Goal: Information Seeking & Learning: Check status

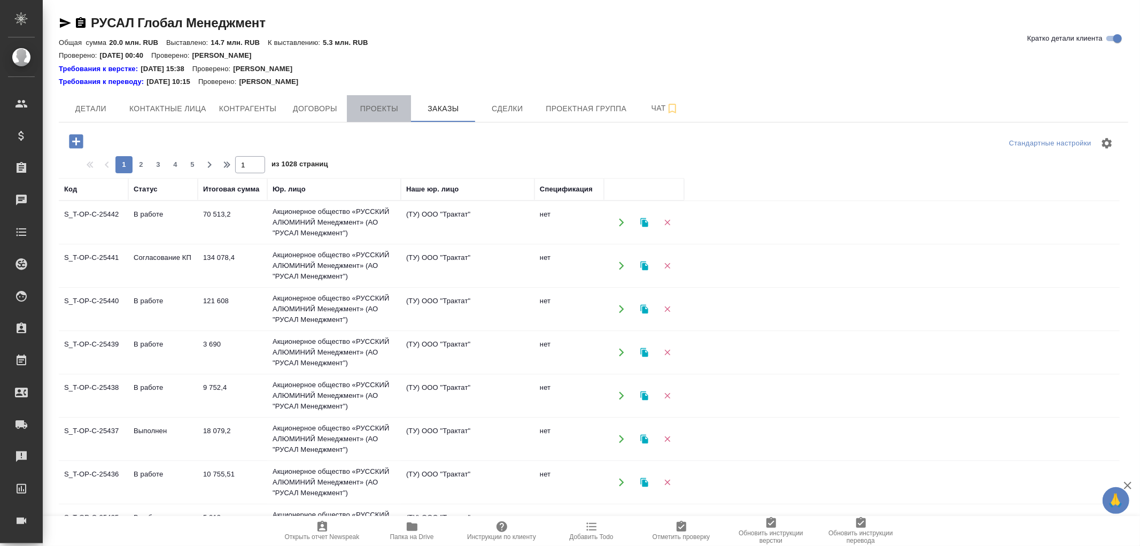
click at [392, 115] on button "Проекты" at bounding box center [379, 108] width 64 height 27
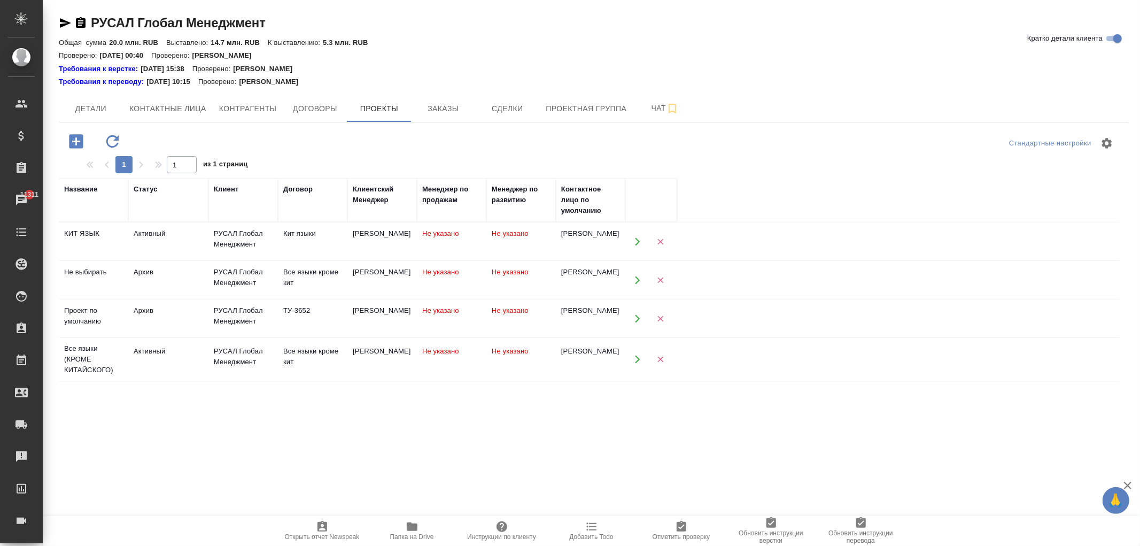
click at [637, 321] on icon "button" at bounding box center [637, 318] width 5 height 8
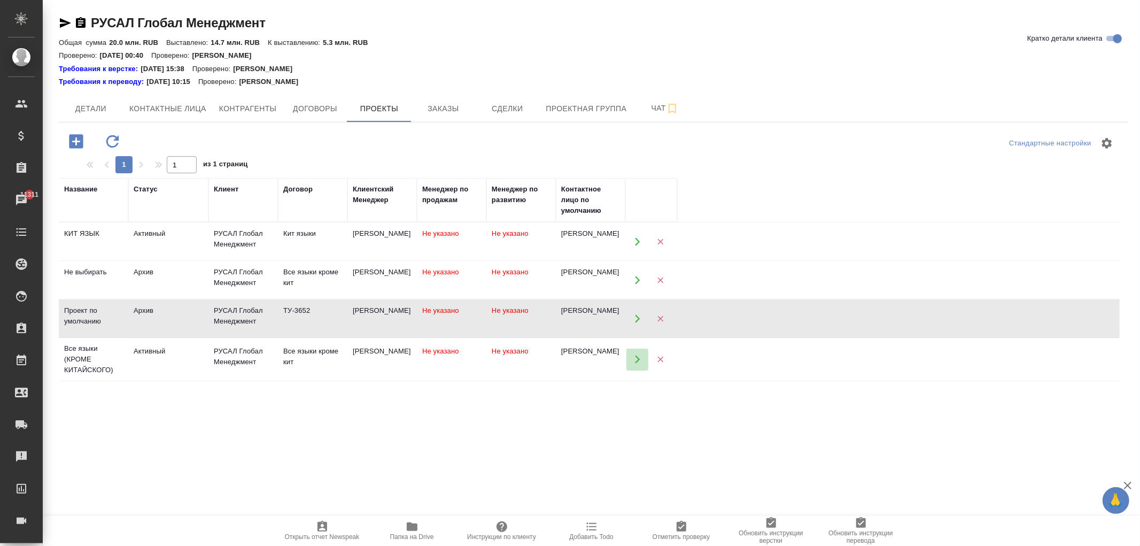
click at [628, 358] on button "button" at bounding box center [638, 360] width 22 height 22
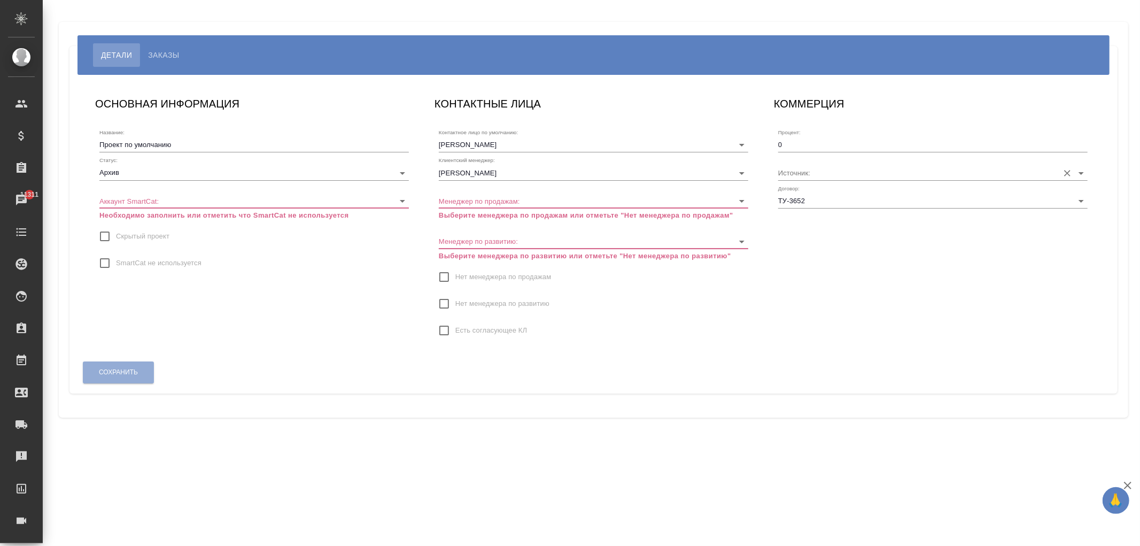
click at [837, 175] on input "Источник:" at bounding box center [915, 172] width 275 height 14
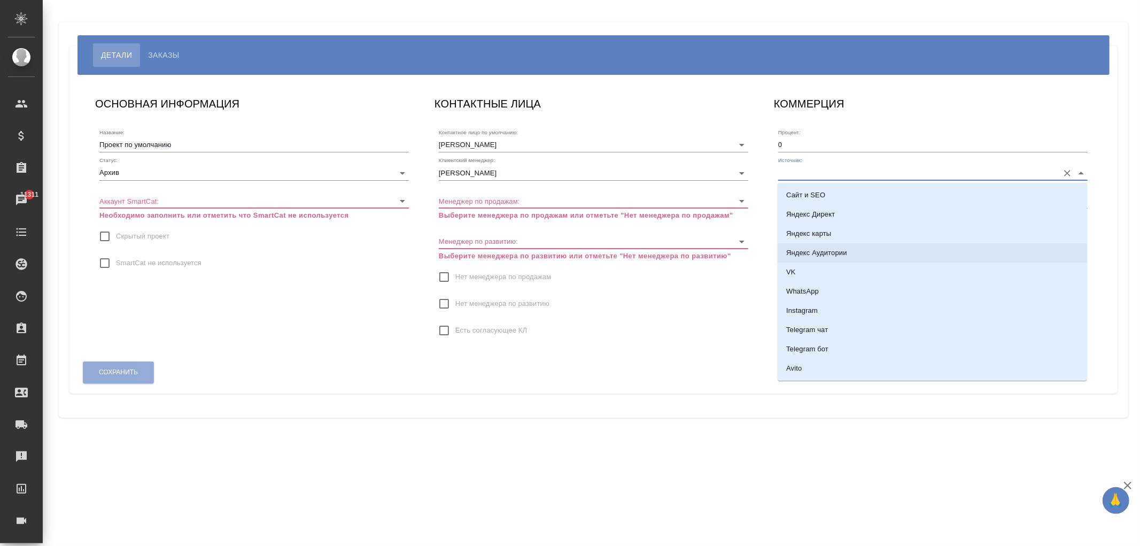
click at [736, 366] on div "Сохранить" at bounding box center [593, 372] width 1031 height 36
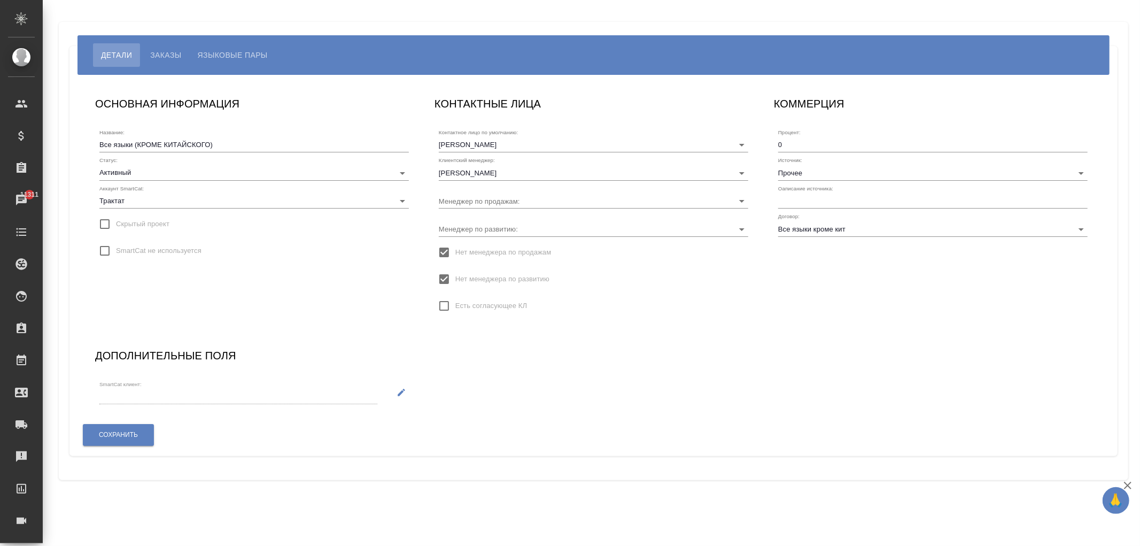
click at [729, 351] on div "ОСНОВНАЯ ИНФОРМАЦИЯ Название: Все языки (КРОМЕ КИТАЙСКОГО) Статус: Активный act…" at bounding box center [593, 265] width 1019 height 362
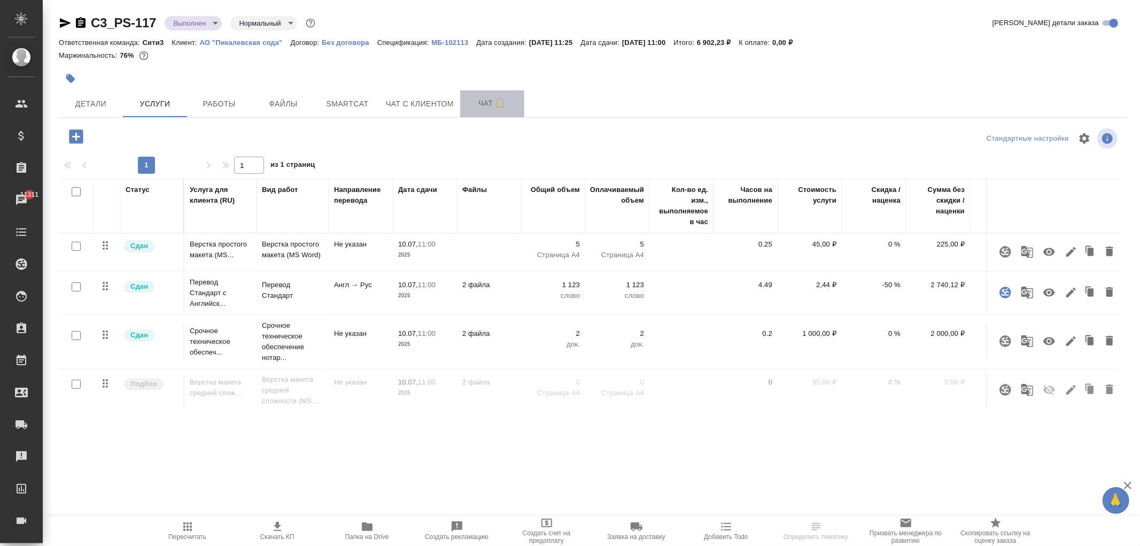
click at [474, 102] on span "Чат" at bounding box center [492, 103] width 51 height 13
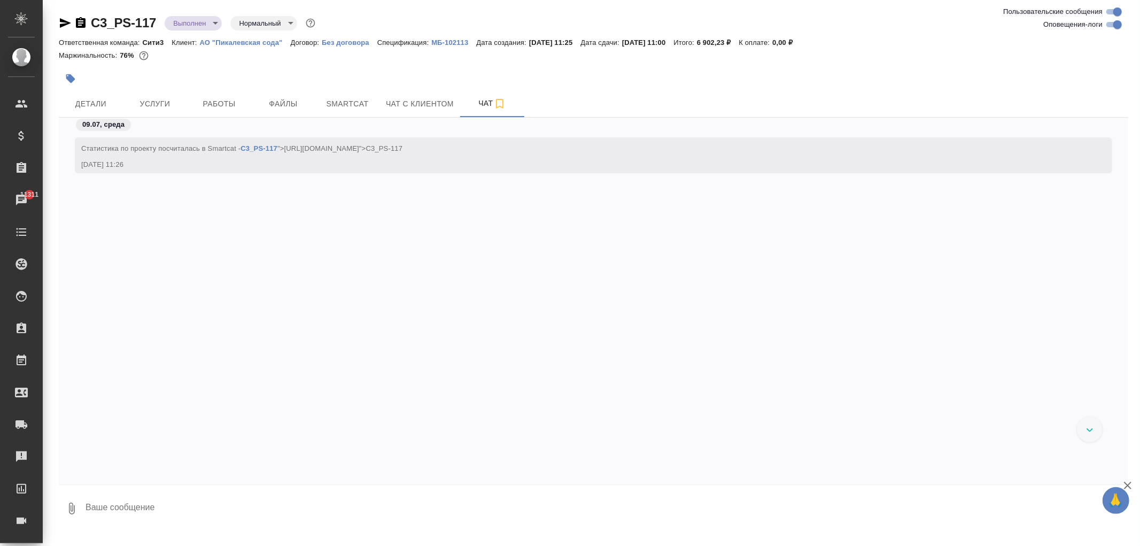
scroll to position [3257, 0]
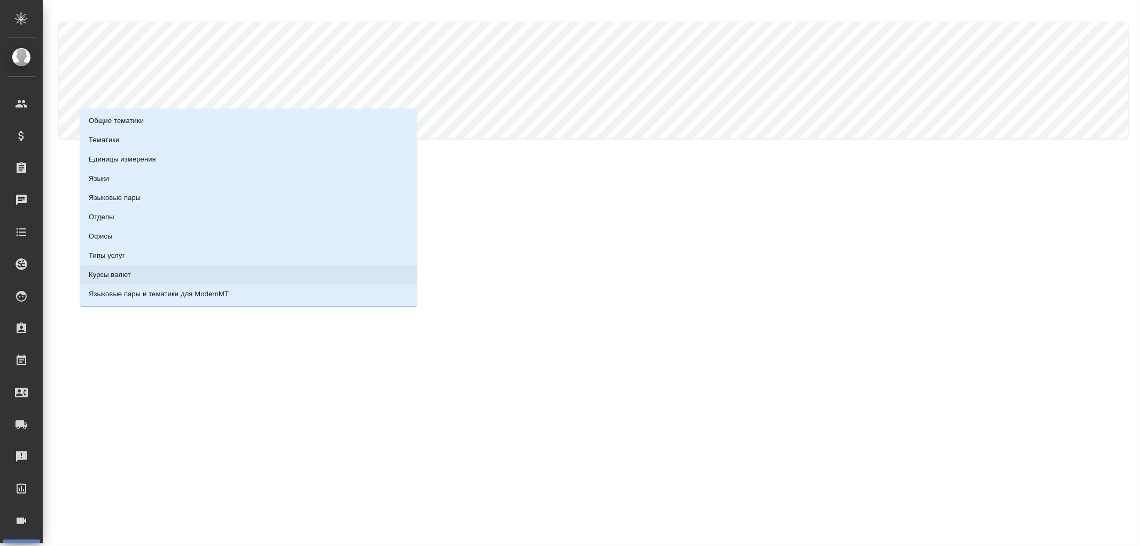
scroll to position [94, 0]
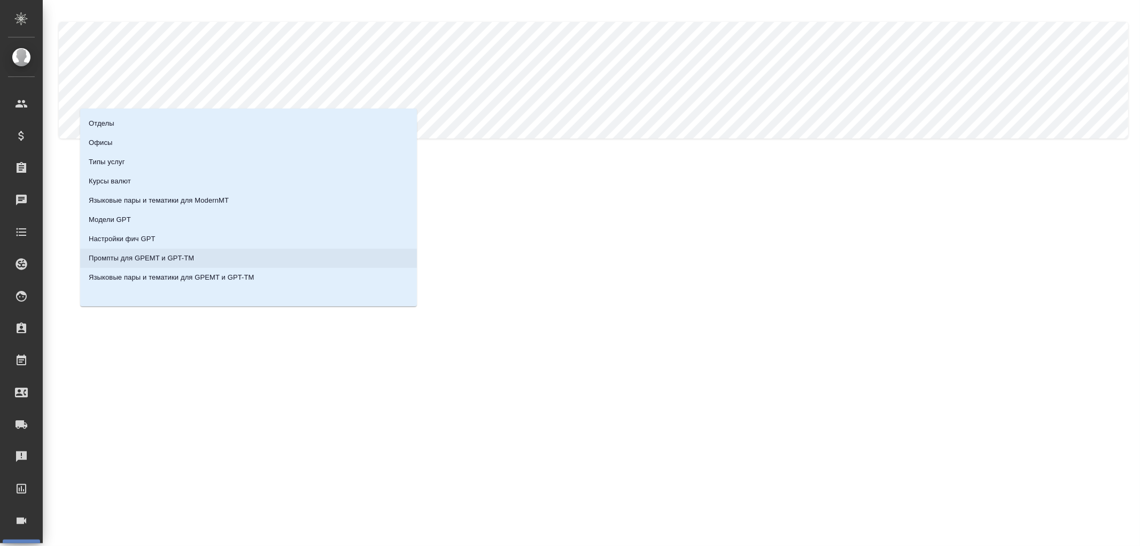
click at [153, 257] on p "Промпты для GPEMT и GPT-TM" at bounding box center [141, 258] width 105 height 11
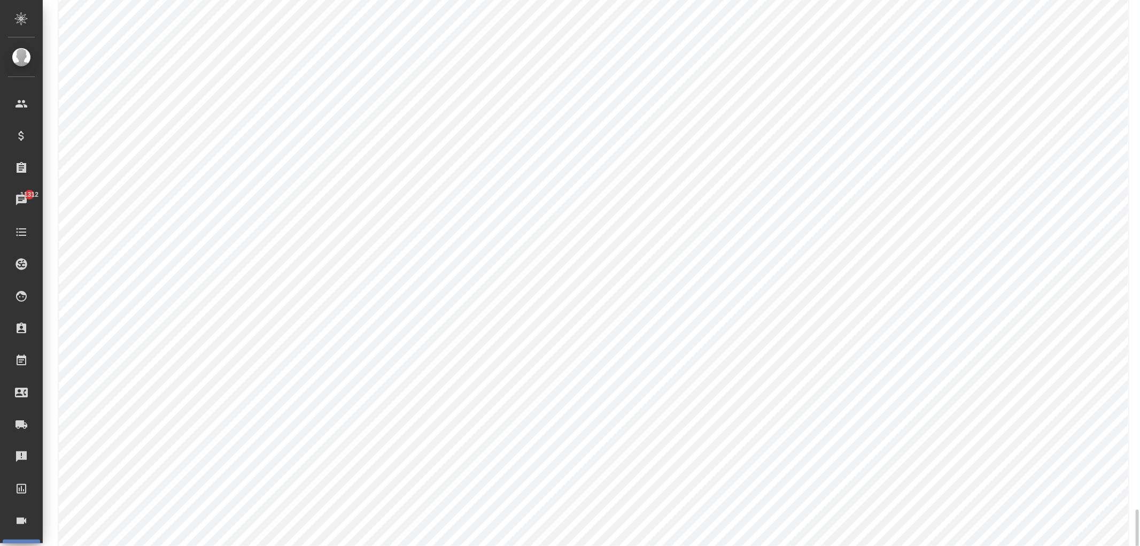
scroll to position [989, 0]
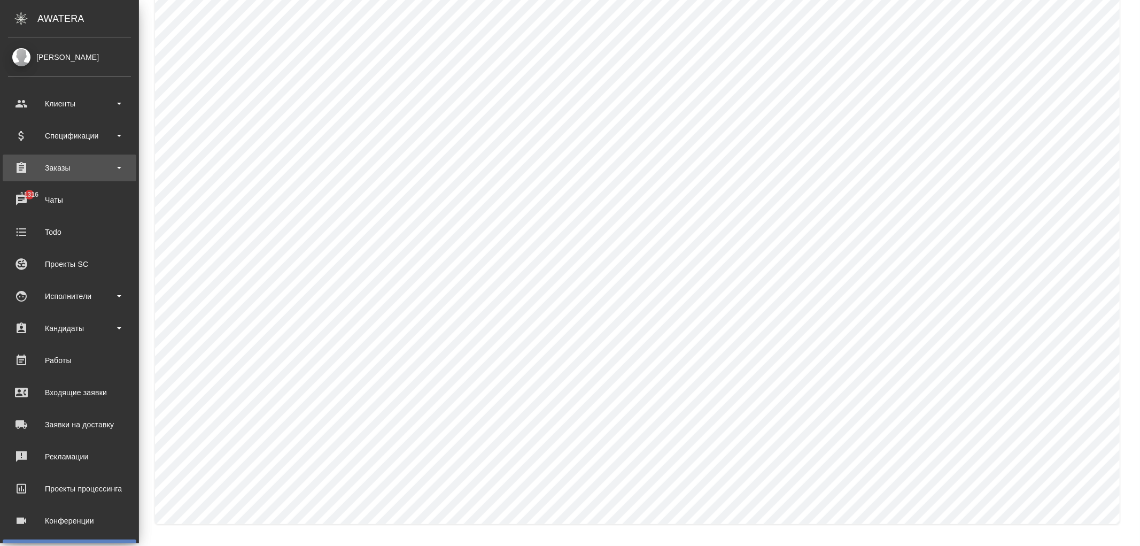
click at [70, 170] on div "Заказы" at bounding box center [69, 168] width 123 height 16
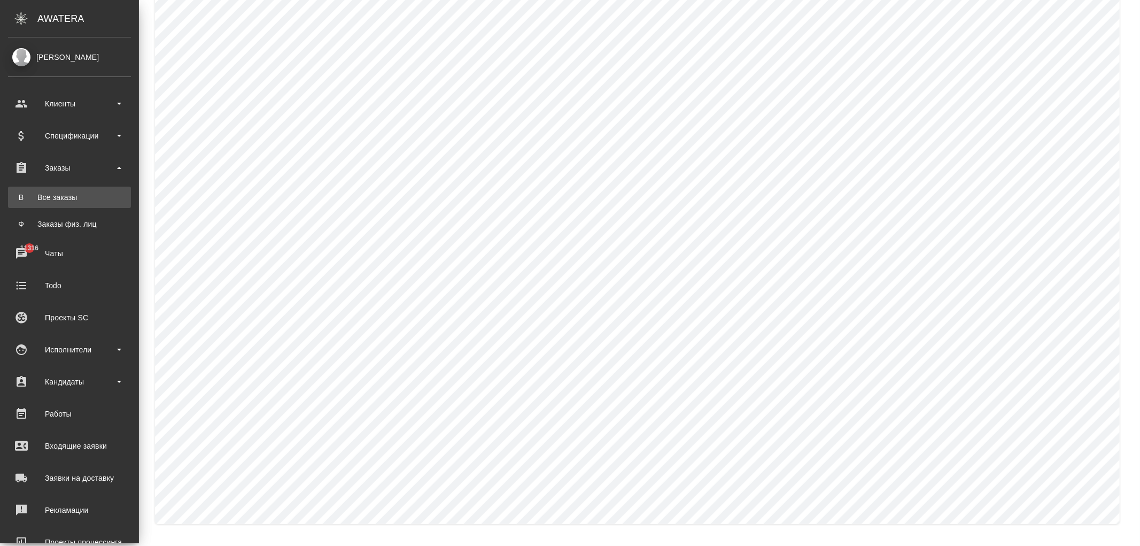
click at [67, 195] on div "Все заказы" at bounding box center [69, 197] width 112 height 11
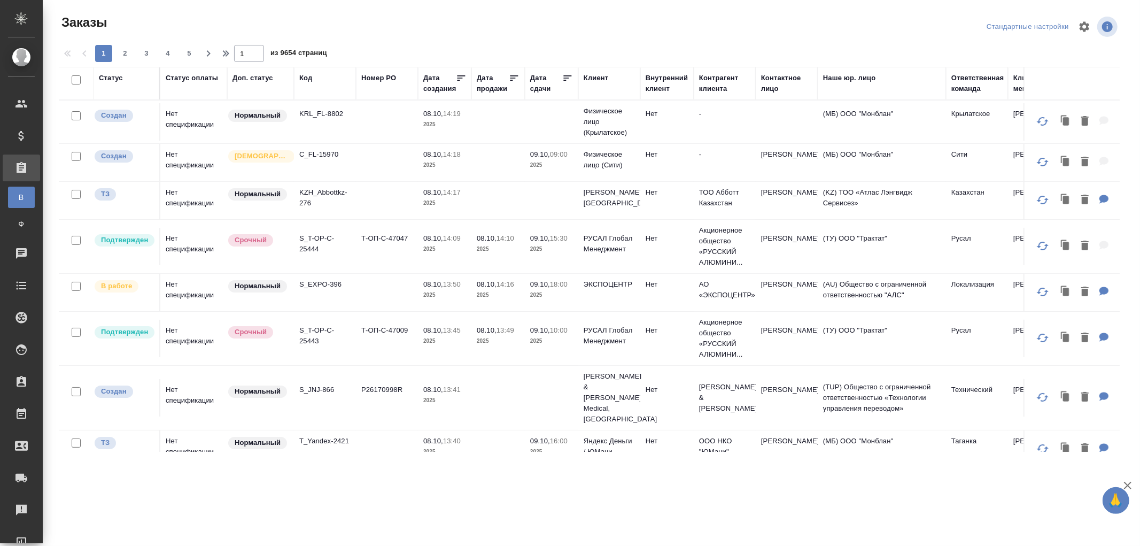
click at [199, 255] on td "Нет спецификации" at bounding box center [193, 246] width 67 height 37
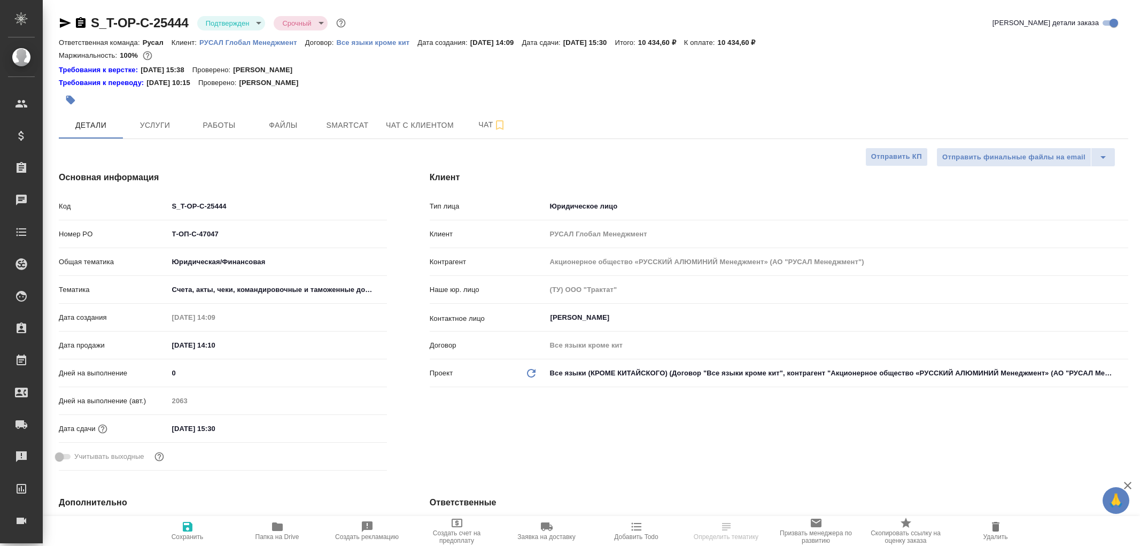
select select "RU"
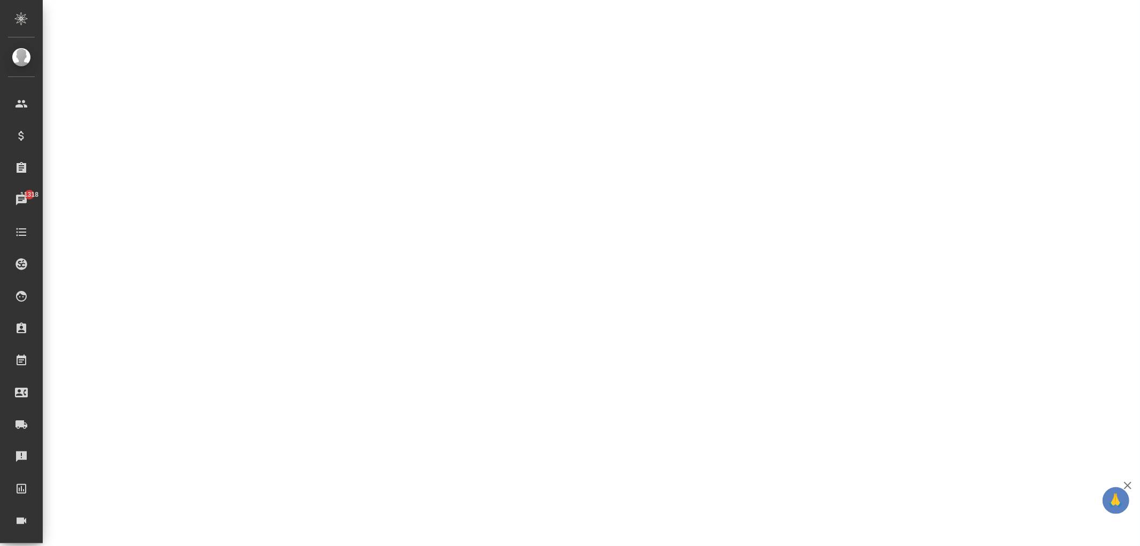
select select "RU"
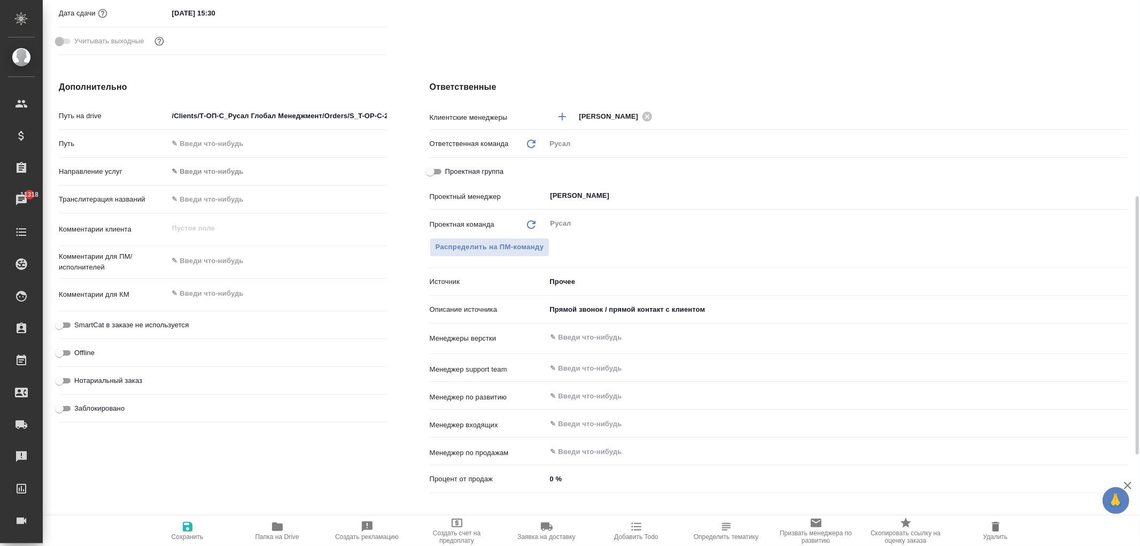
type textarea "x"
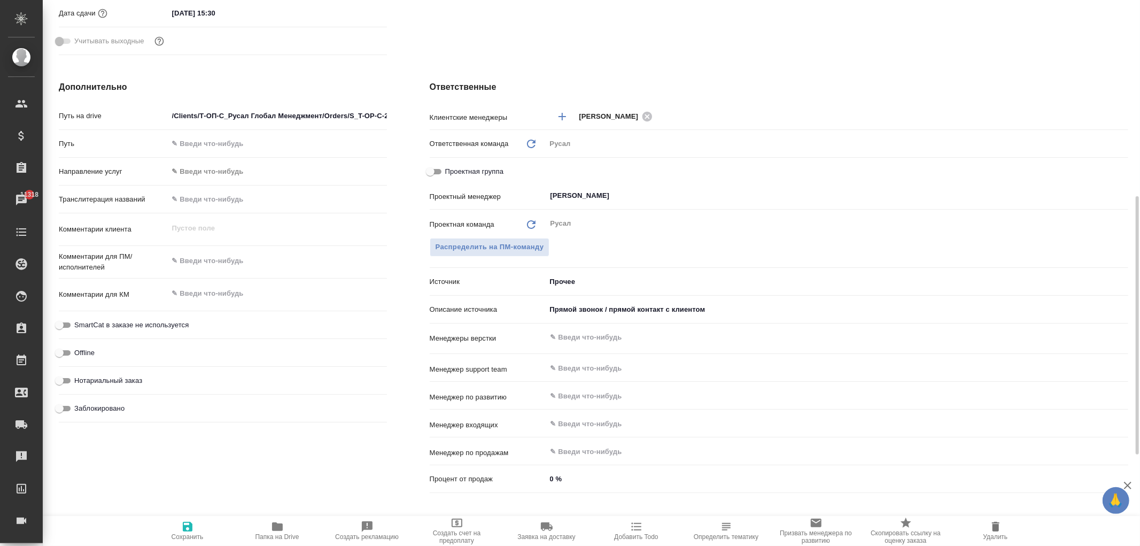
type textarea "x"
click at [212, 199] on input "text" at bounding box center [278, 199] width 218 height 16
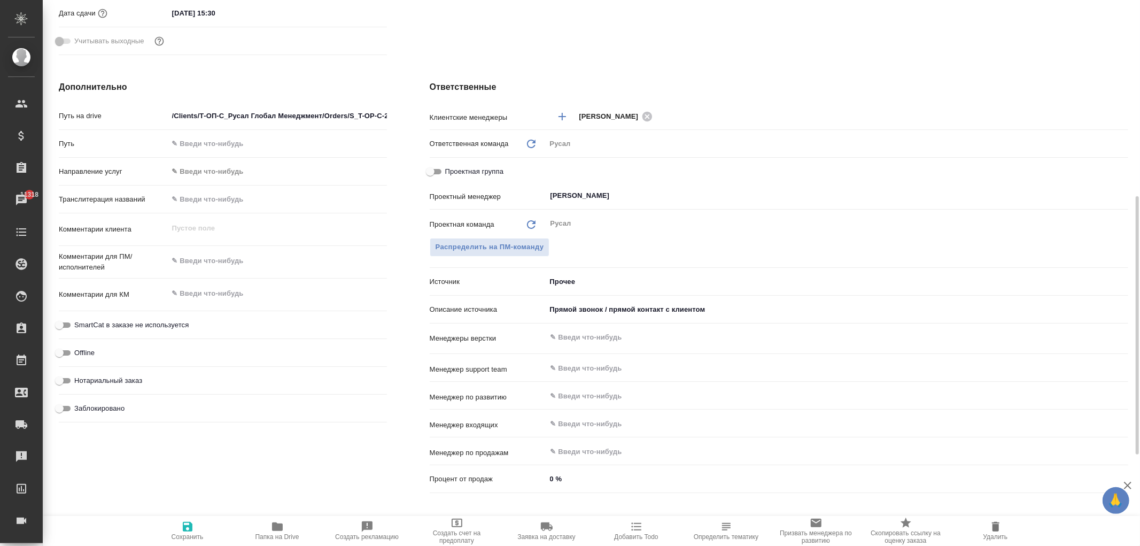
type textarea "x"
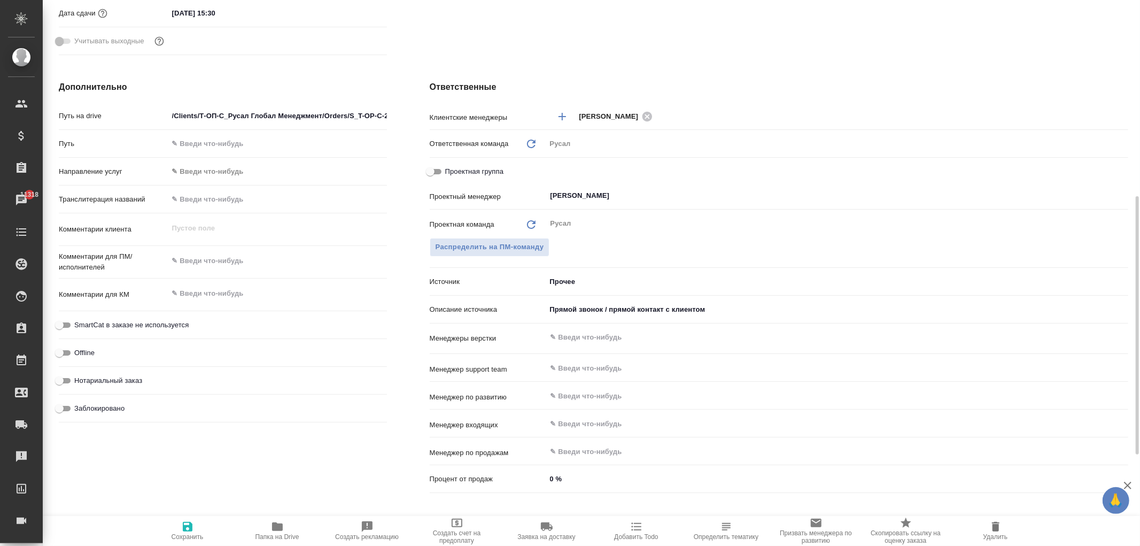
type textarea "x"
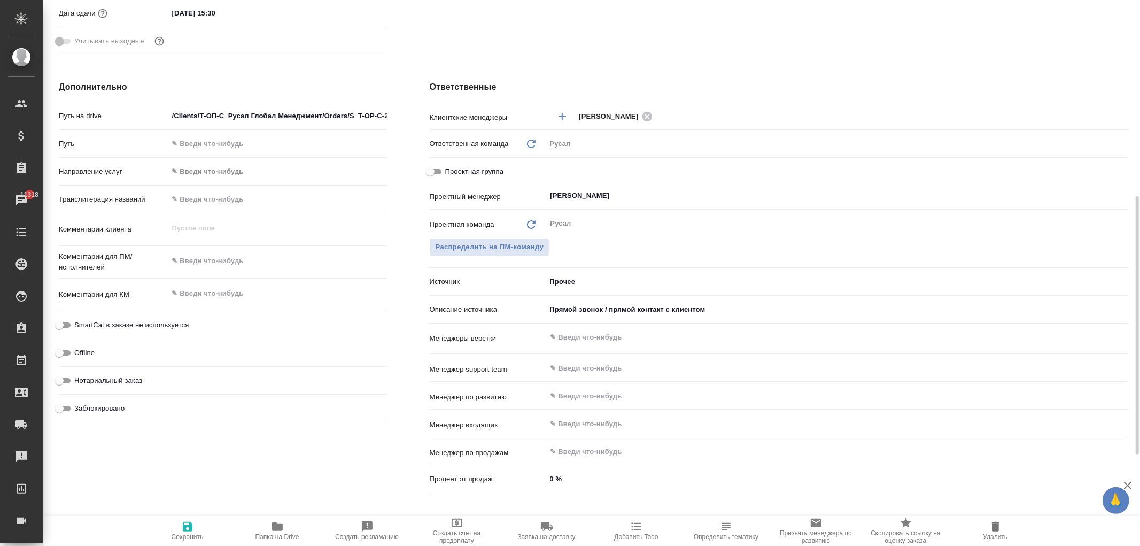
type textarea "x"
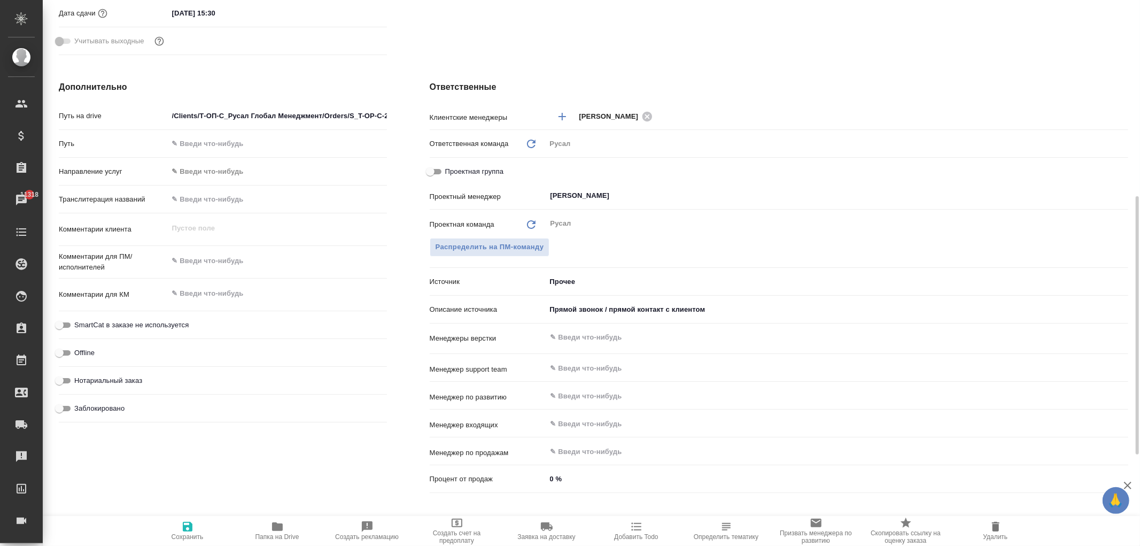
type textarea "x"
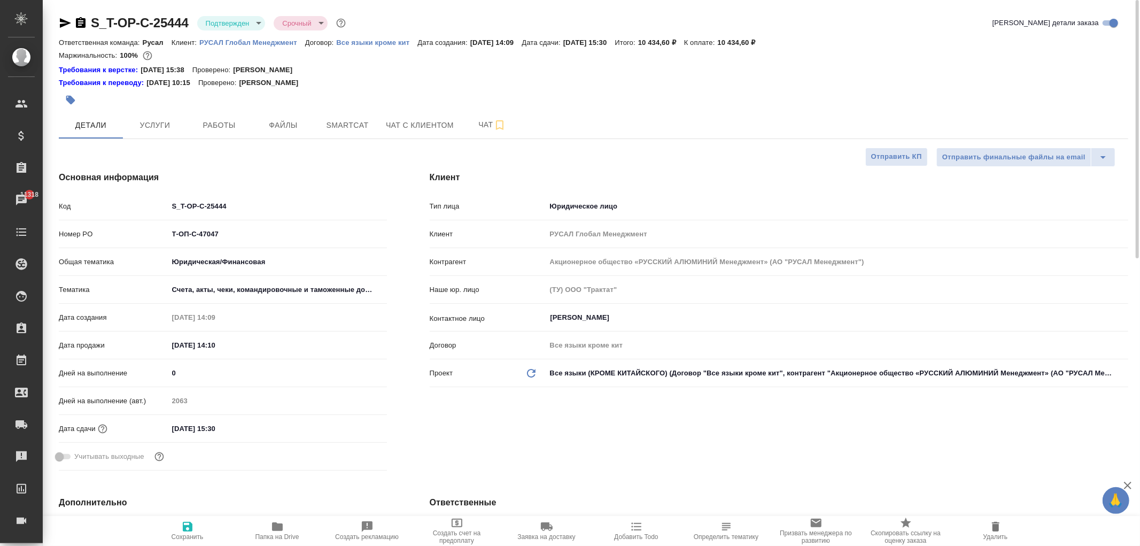
type textarea "x"
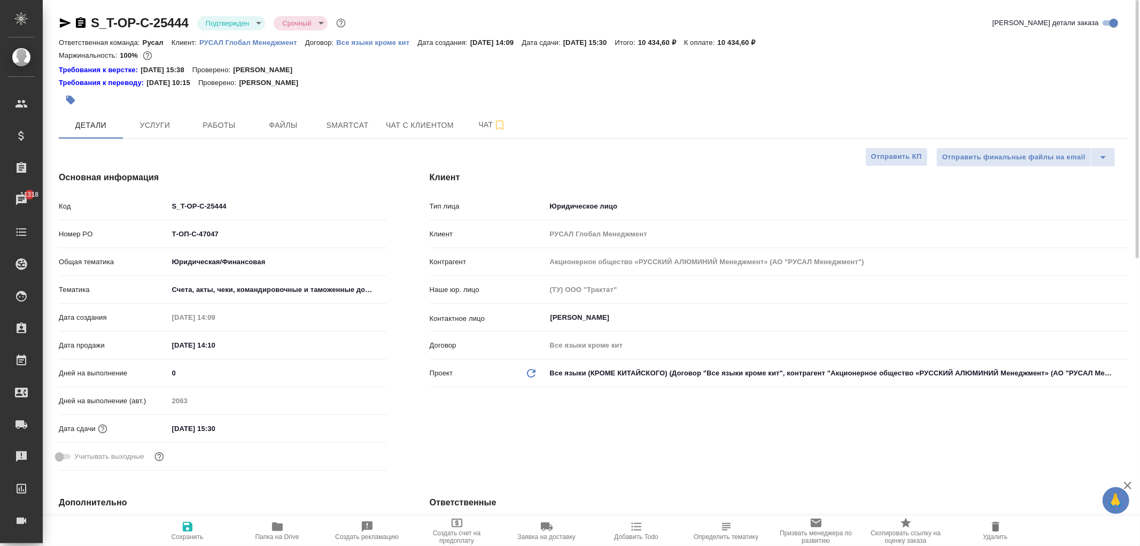
type textarea "x"
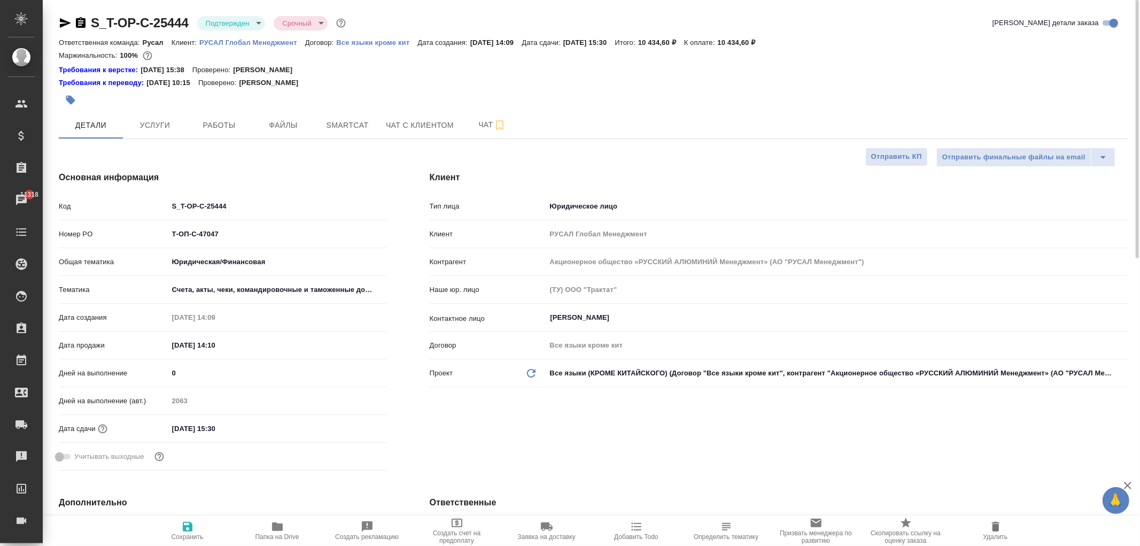
type textarea "x"
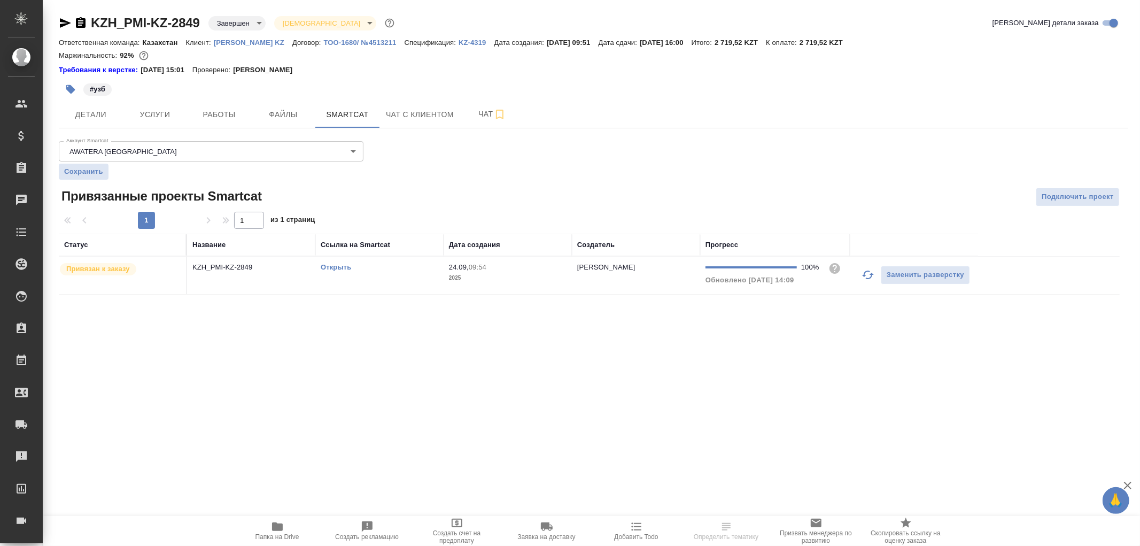
click at [196, 277] on td "KZH_PMI-KZ-2849" at bounding box center [251, 275] width 128 height 37
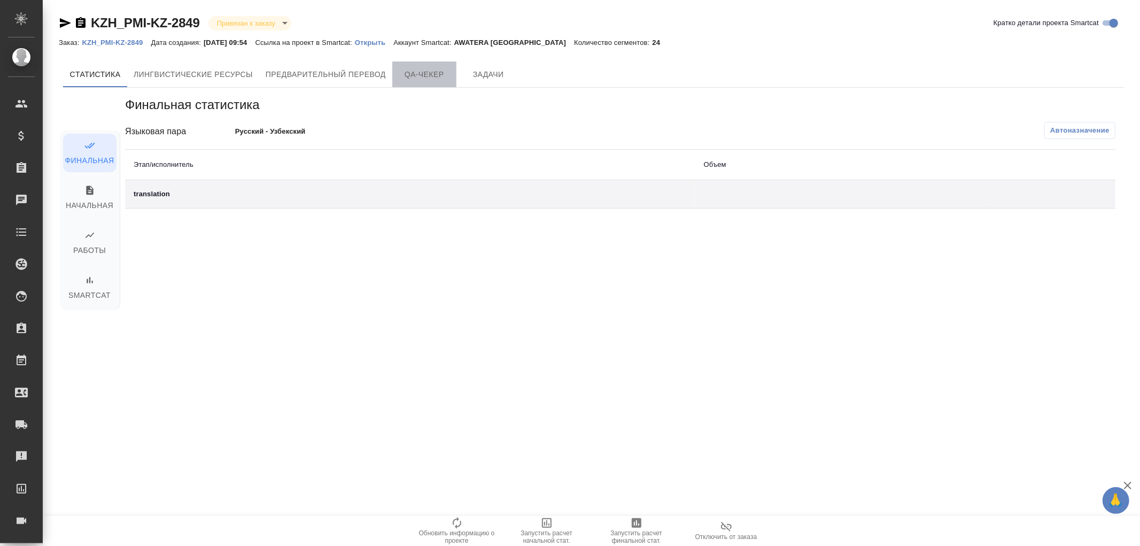
click at [415, 70] on span "QA-чекер" at bounding box center [424, 74] width 51 height 13
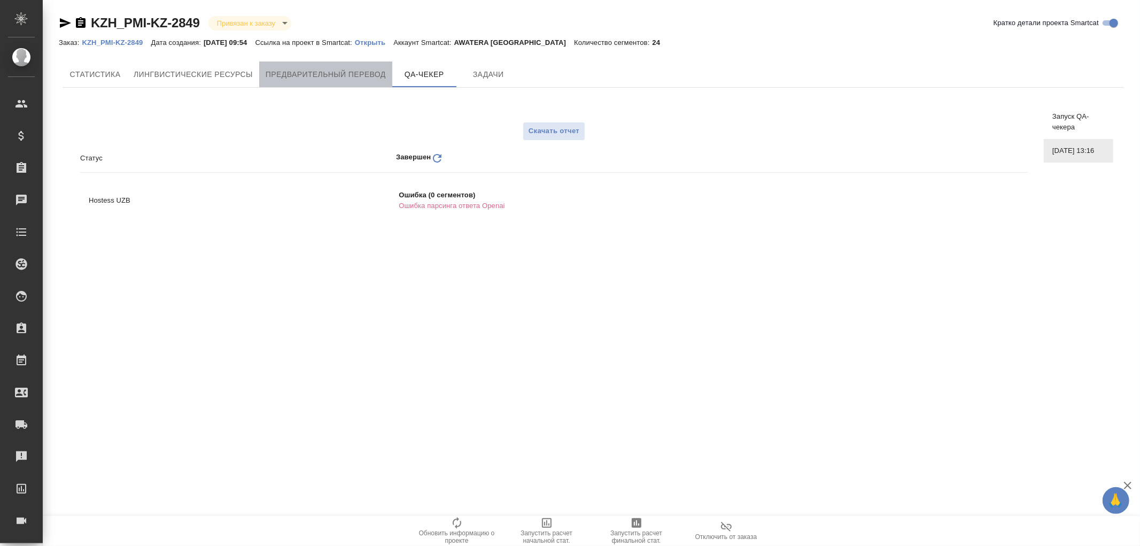
click at [341, 68] on span "Предварительный перевод" at bounding box center [326, 74] width 120 height 13
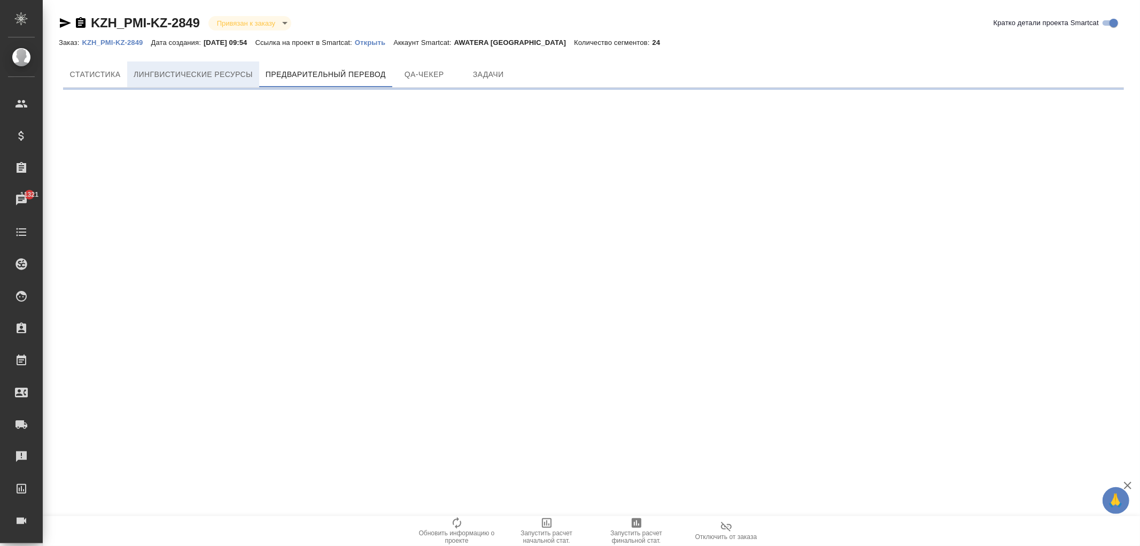
click at [221, 79] on span "Лингвистические ресурсы" at bounding box center [193, 74] width 119 height 13
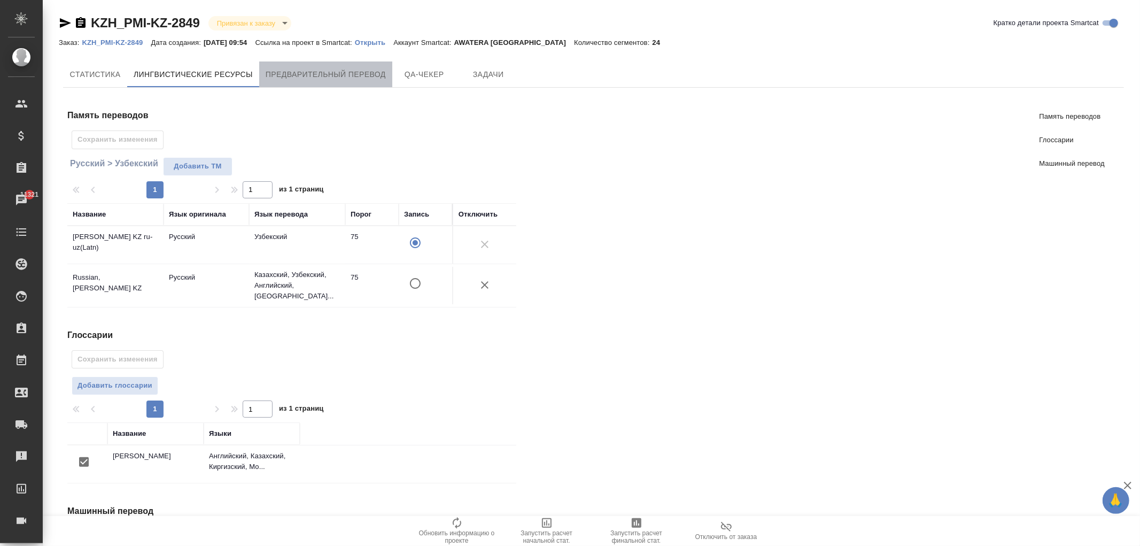
drag, startPoint x: 340, startPoint y: 68, endPoint x: 221, endPoint y: 317, distance: 276.0
click at [339, 70] on span "Предварительный перевод" at bounding box center [326, 74] width 120 height 13
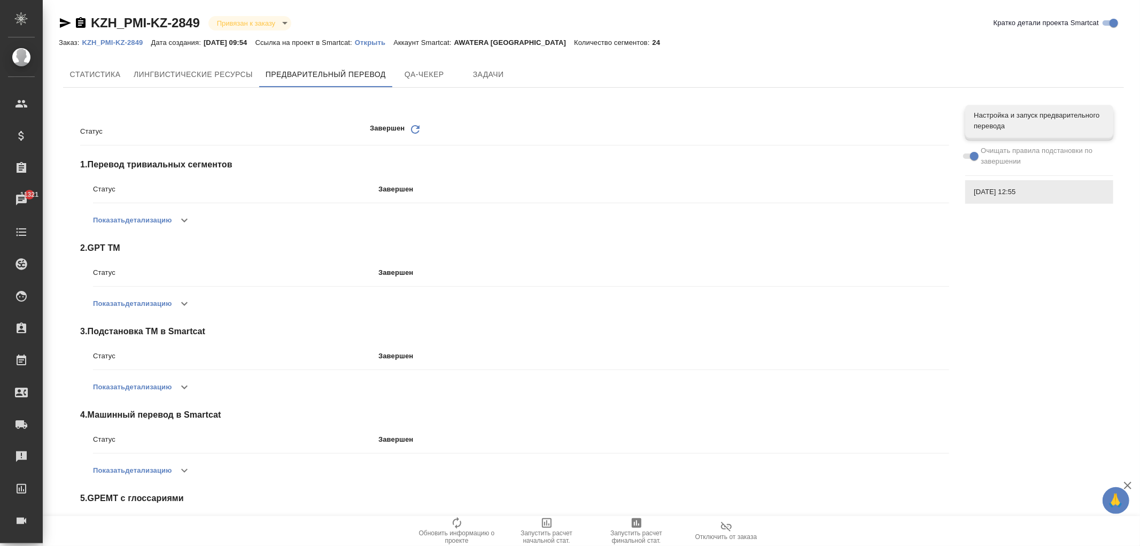
scroll to position [65, 0]
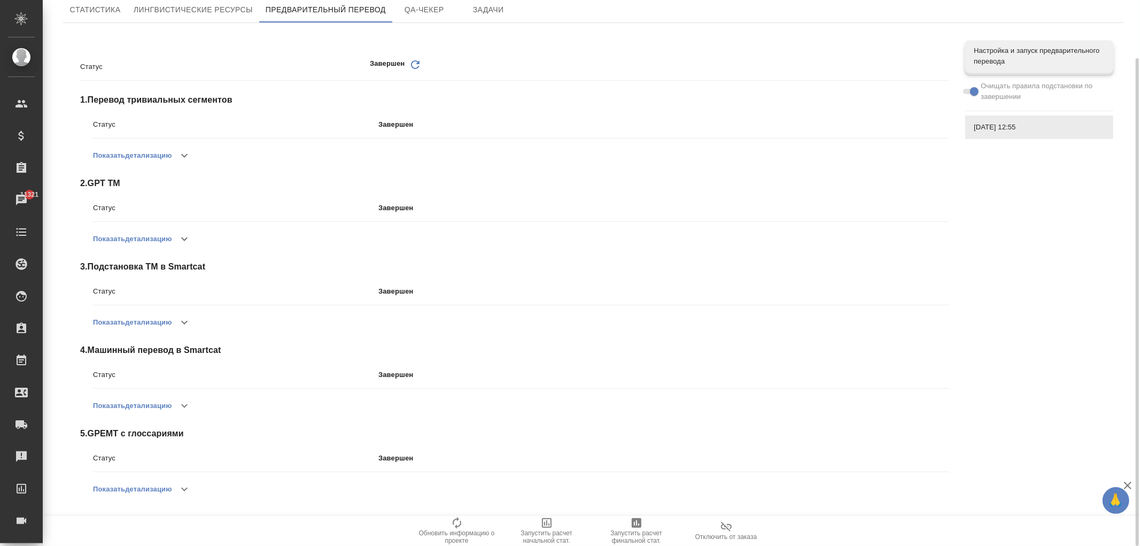
click at [158, 488] on button "Показать детализацию" at bounding box center [132, 489] width 79 height 26
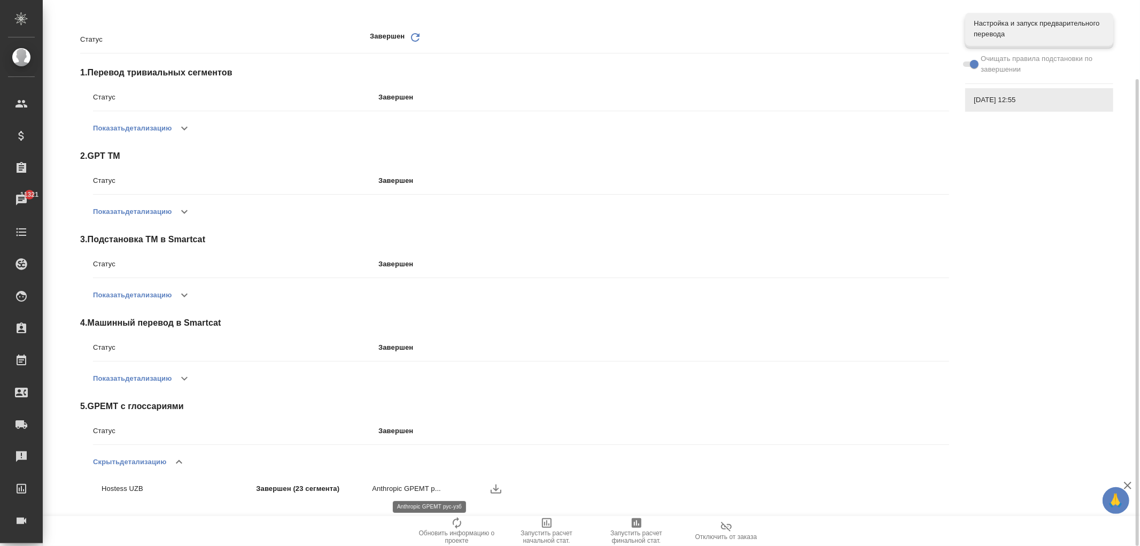
scroll to position [0, 0]
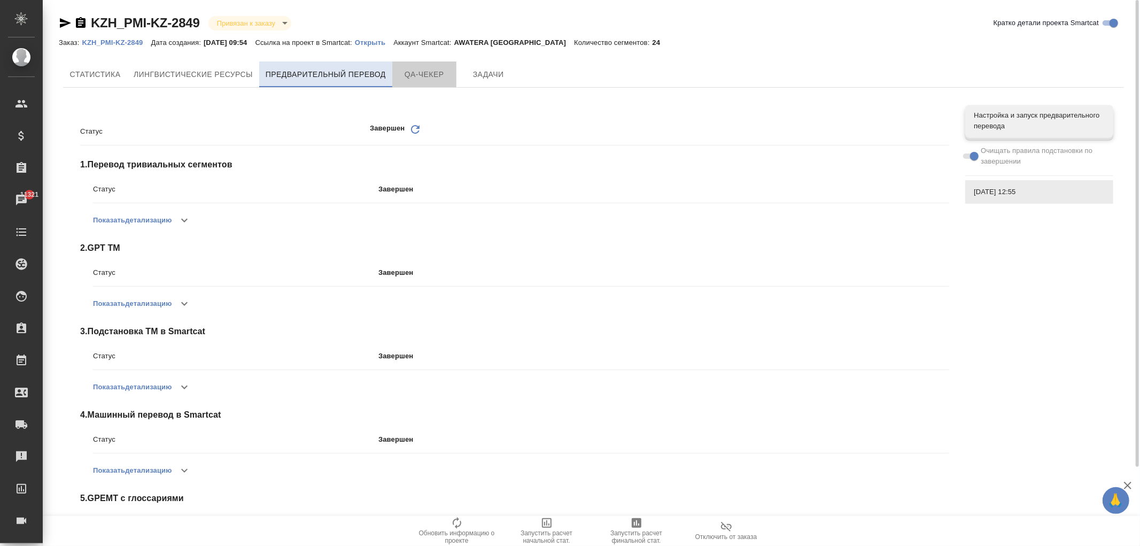
drag, startPoint x: 425, startPoint y: 70, endPoint x: 295, endPoint y: 72, distance: 130.5
click at [424, 70] on span "QA-чекер" at bounding box center [424, 74] width 51 height 13
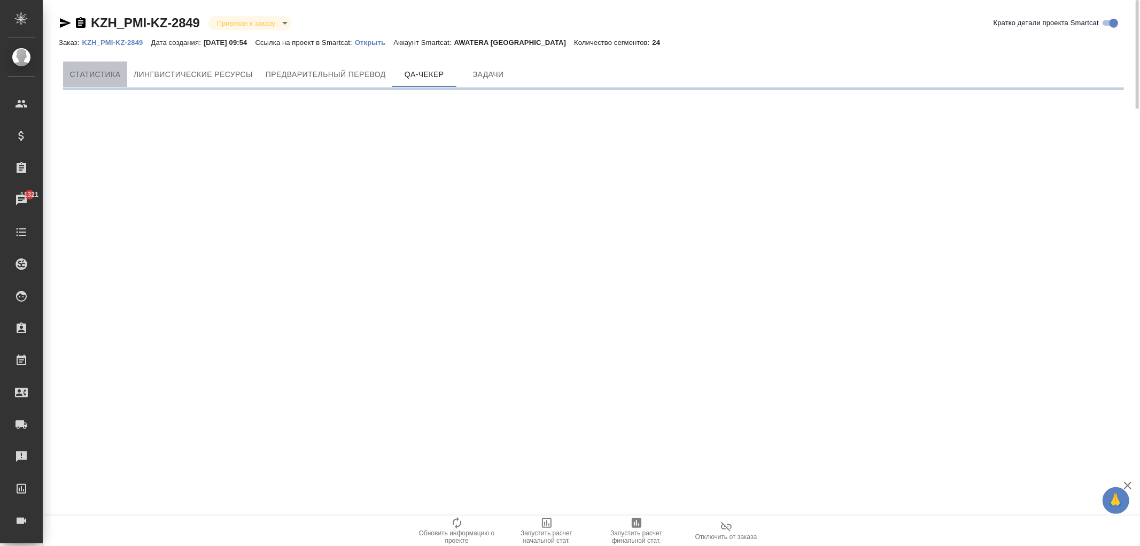
click at [95, 72] on span "Cтатистика" at bounding box center [95, 74] width 51 height 13
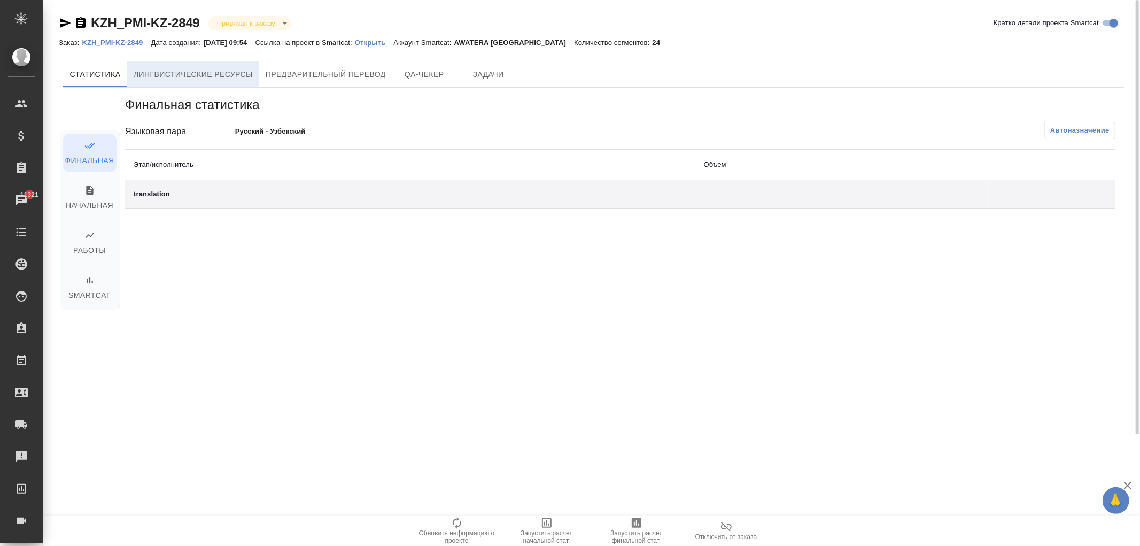
click at [175, 70] on span "Лингвистические ресурсы" at bounding box center [193, 74] width 119 height 13
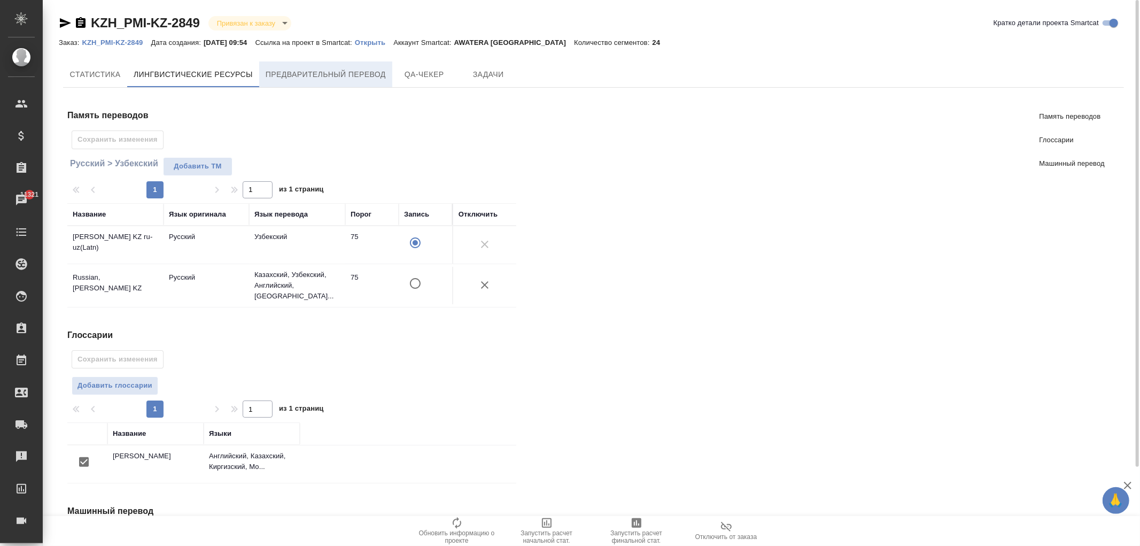
click at [298, 70] on span "Предварительный перевод" at bounding box center [326, 74] width 120 height 13
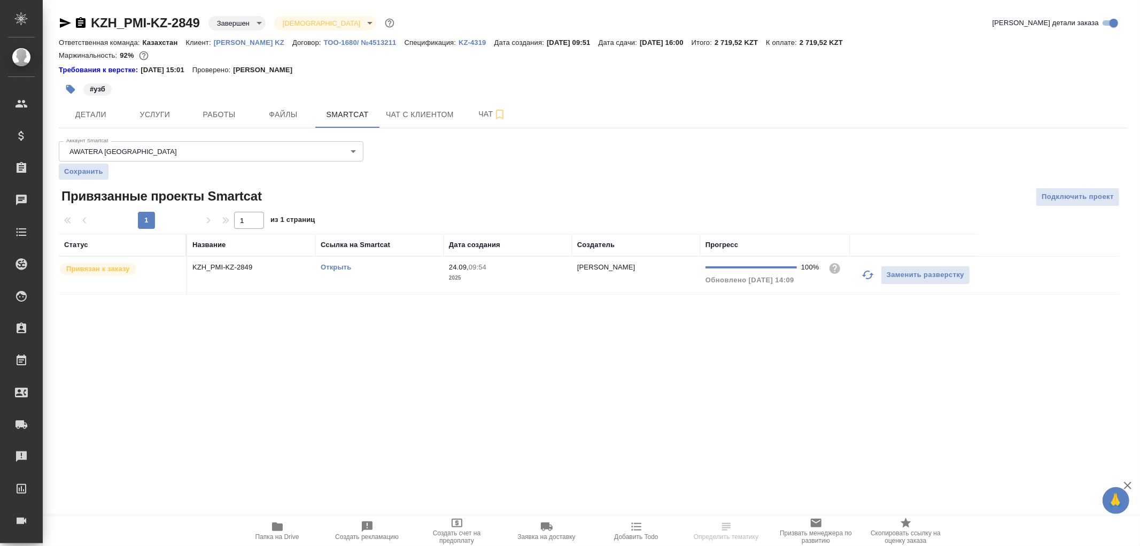
click at [257, 281] on td "KZH_PMI-KZ-2849" at bounding box center [251, 275] width 128 height 37
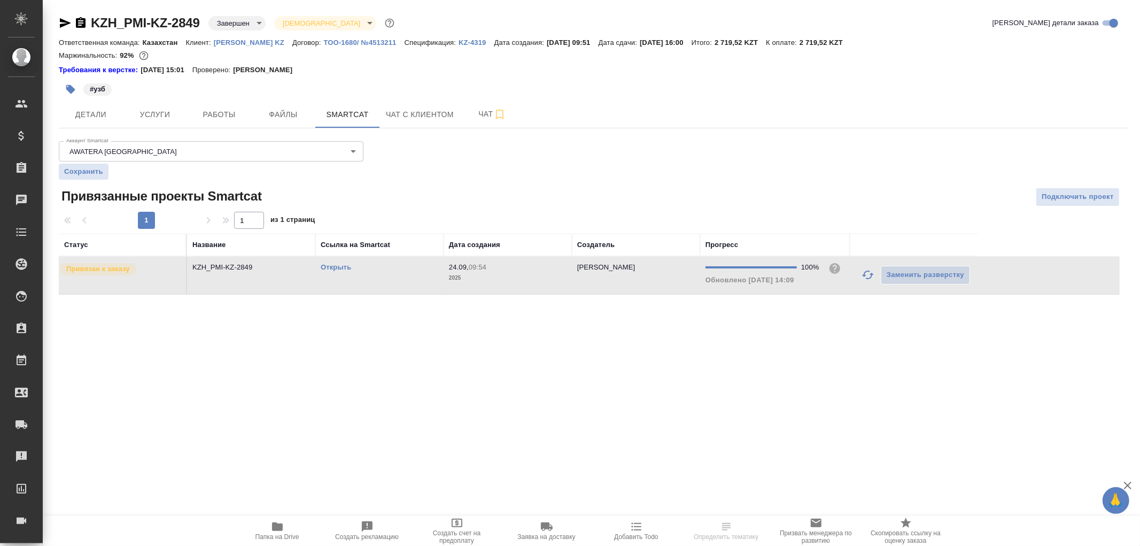
click at [257, 281] on td "KZH_PMI-KZ-2849" at bounding box center [251, 275] width 128 height 37
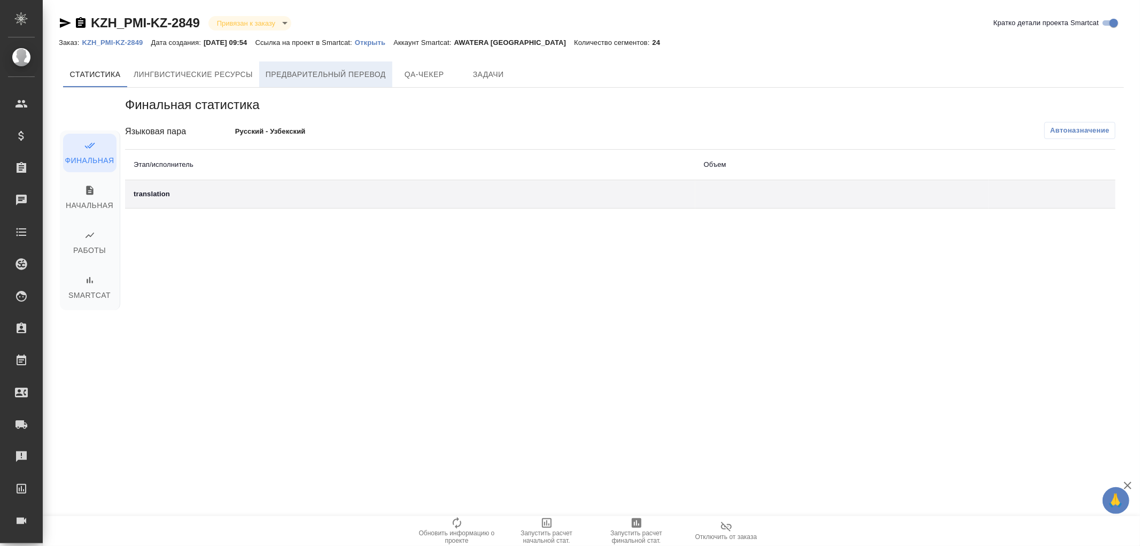
click at [311, 68] on span "Предварительный перевод" at bounding box center [326, 74] width 120 height 13
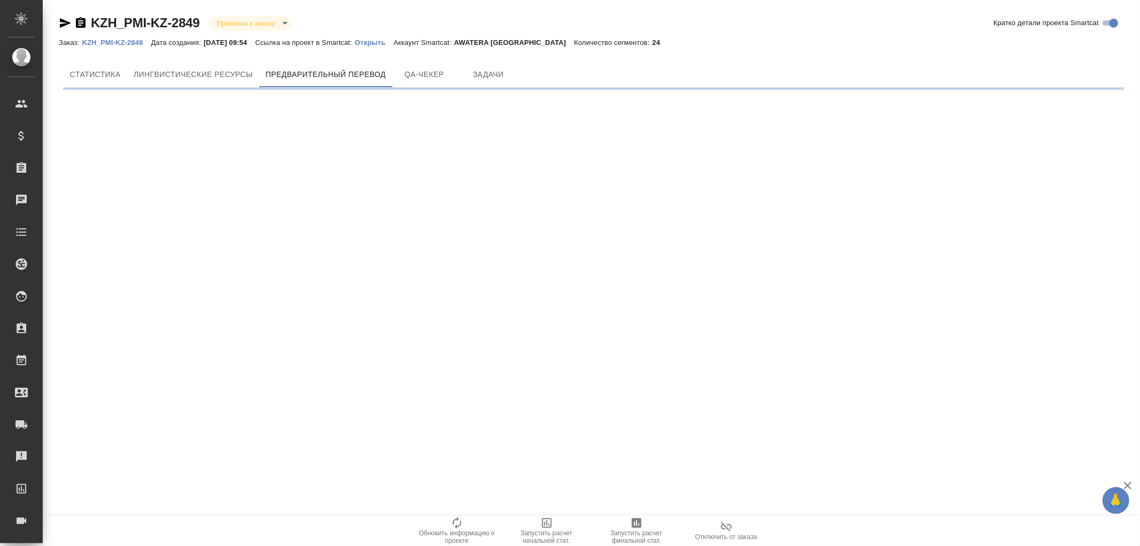
scroll to position [65, 0]
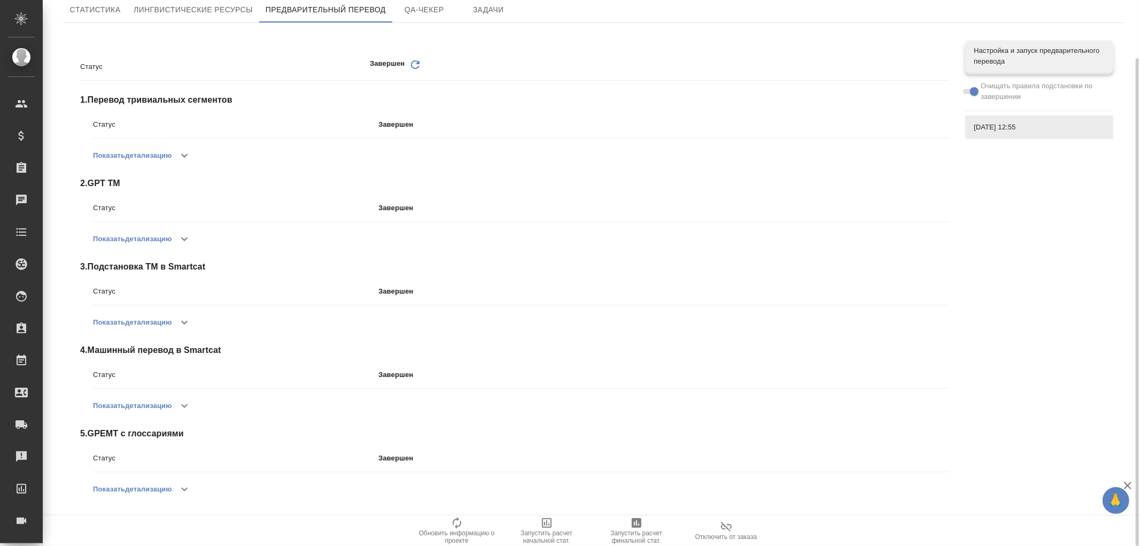
click at [169, 501] on button "Показать детализацию" at bounding box center [132, 489] width 79 height 26
click at [174, 490] on button "button" at bounding box center [179, 489] width 26 height 26
click at [175, 484] on button "button" at bounding box center [185, 489] width 26 height 26
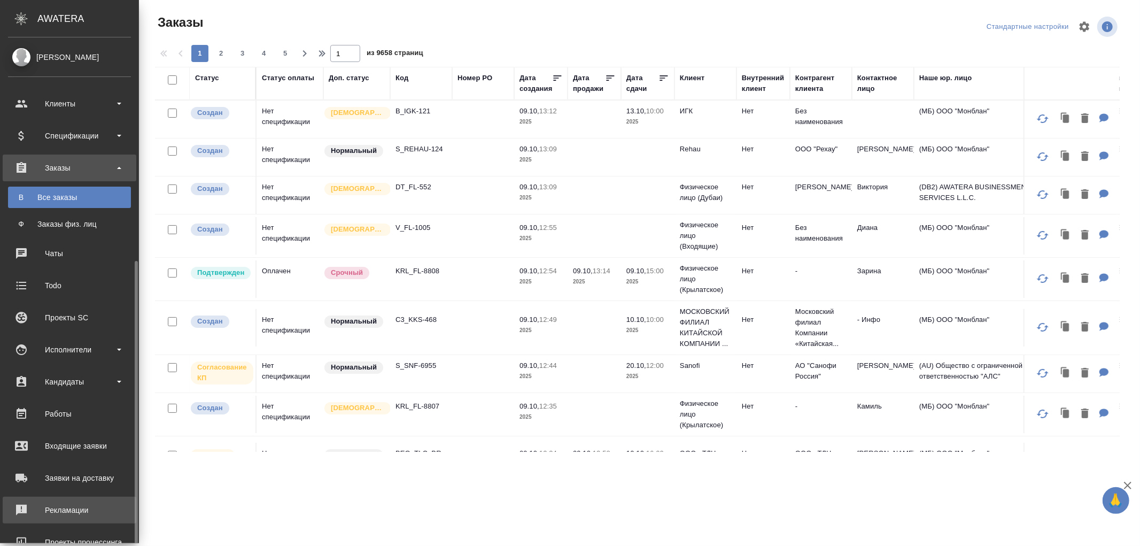
scroll to position [124, 0]
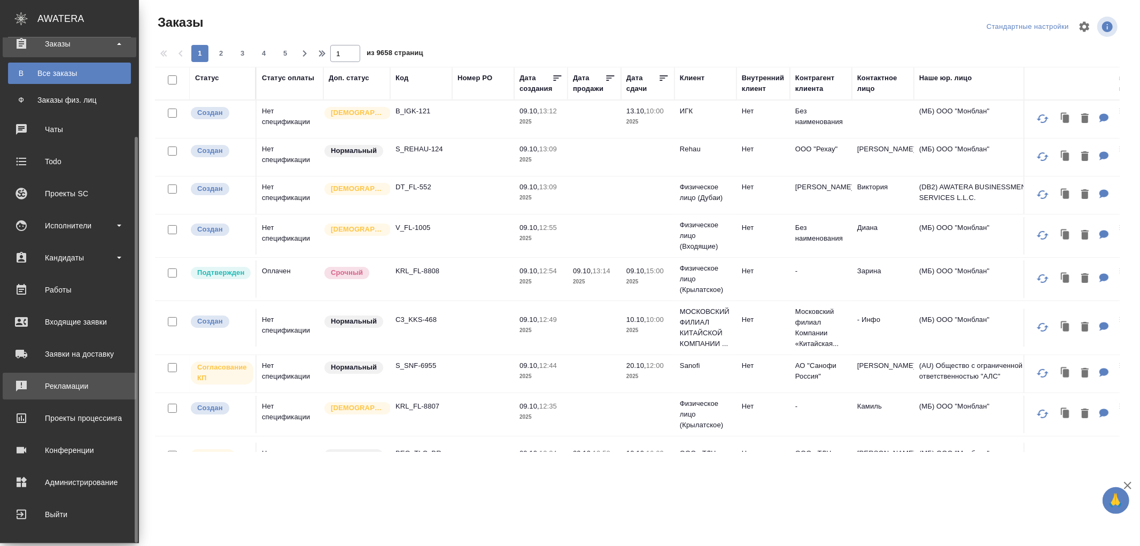
click at [51, 387] on div "Рекламации" at bounding box center [69, 386] width 123 height 16
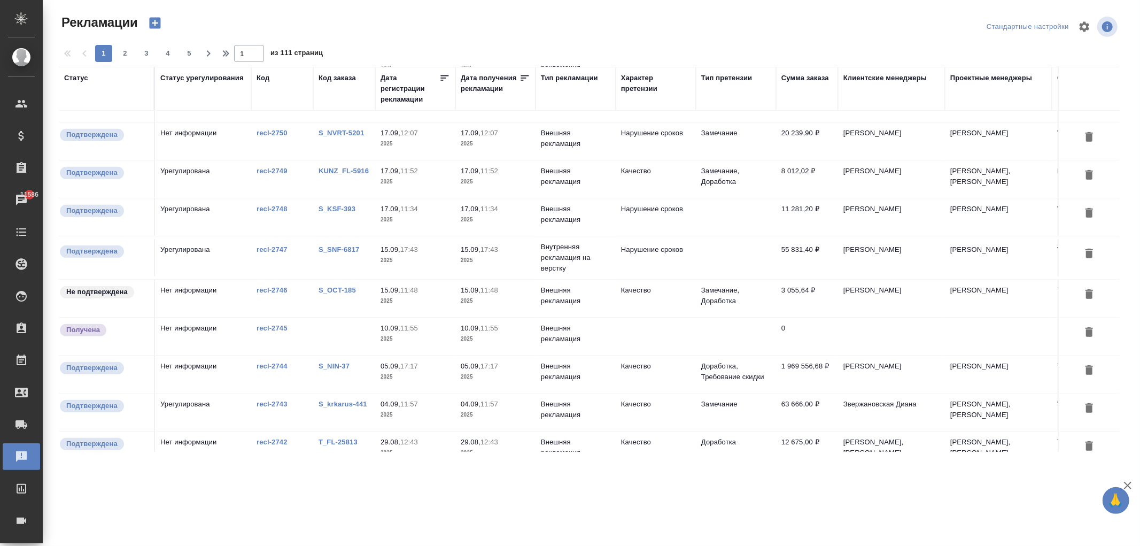
scroll to position [535, 0]
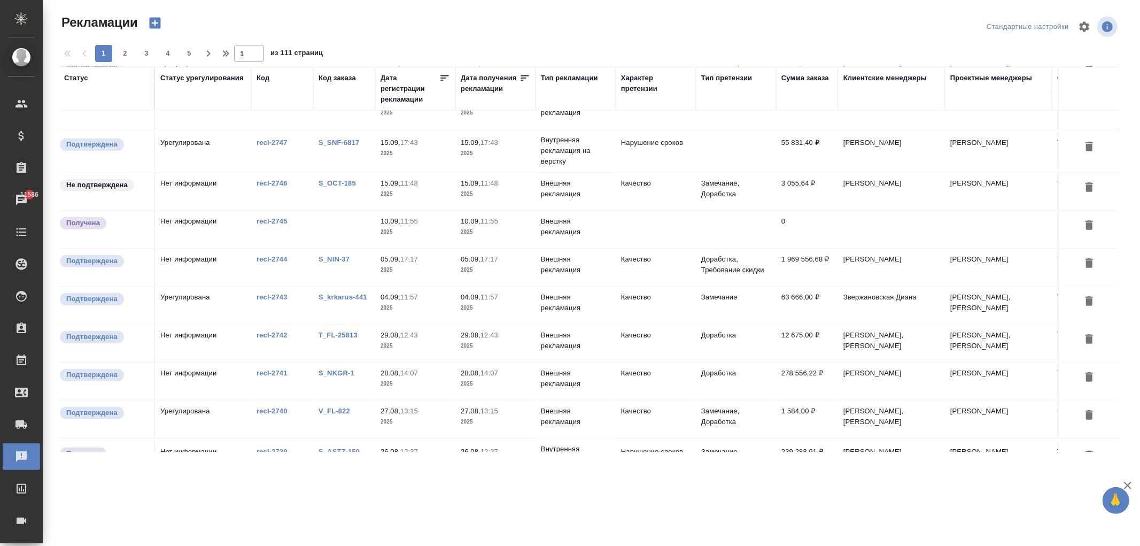
drag, startPoint x: 334, startPoint y: 373, endPoint x: 345, endPoint y: 323, distance: 50.9
drag, startPoint x: 341, startPoint y: 260, endPoint x: 329, endPoint y: 321, distance: 62.6
drag, startPoint x: 333, startPoint y: 412, endPoint x: 363, endPoint y: 382, distance: 42.4
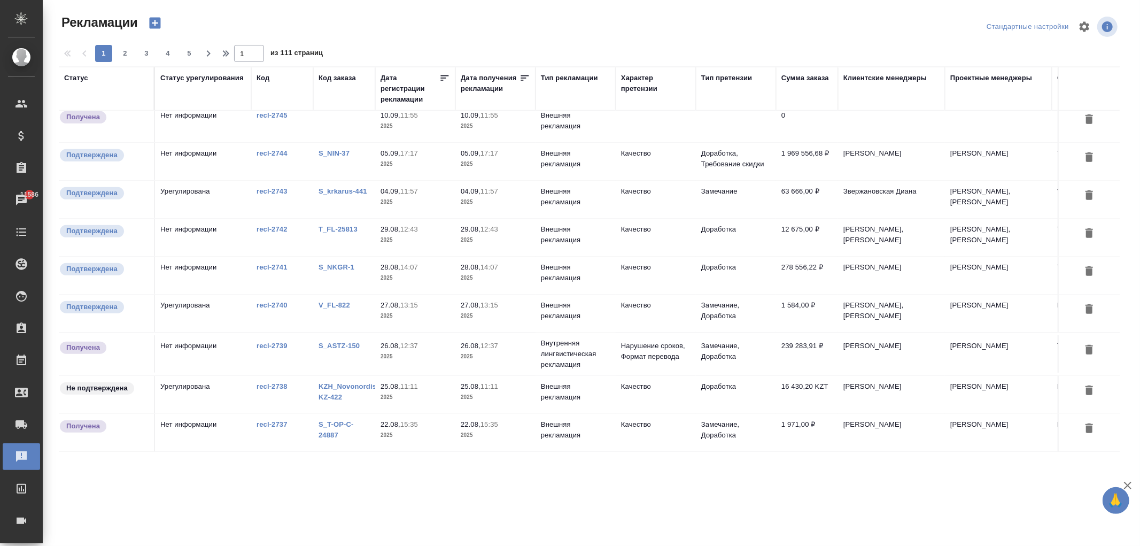
drag, startPoint x: 270, startPoint y: 259, endPoint x: 269, endPoint y: 235, distance: 23.5
click at [275, 149] on link "recl-2744" at bounding box center [272, 153] width 31 height 8
click at [565, 75] on div "Тип рекламации" at bounding box center [569, 78] width 57 height 11
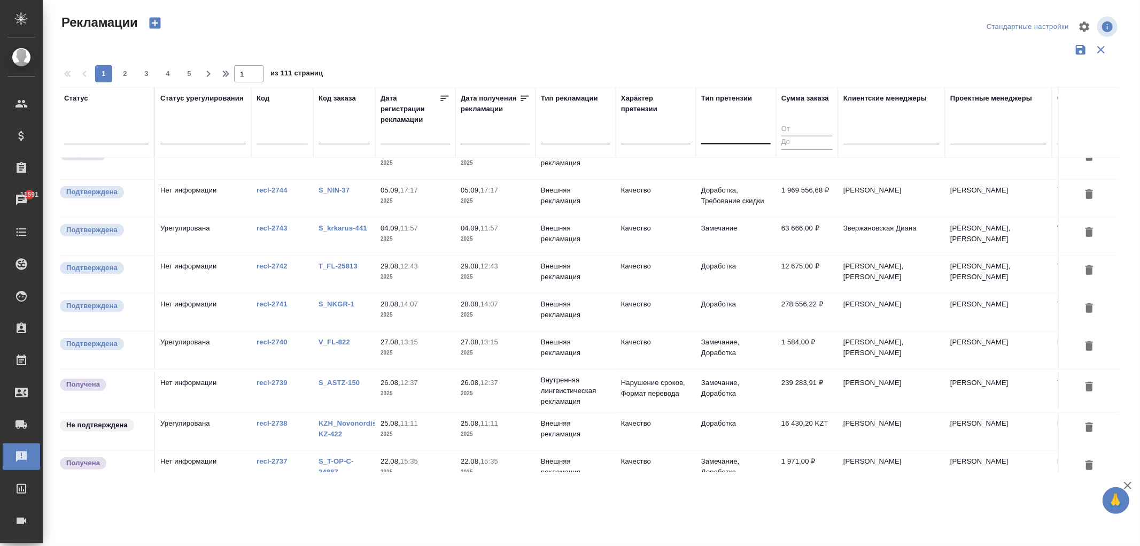
click at [725, 129] on div at bounding box center [737, 134] width 70 height 16
click at [755, 121] on div "Тип претензии" at bounding box center [737, 122] width 70 height 59
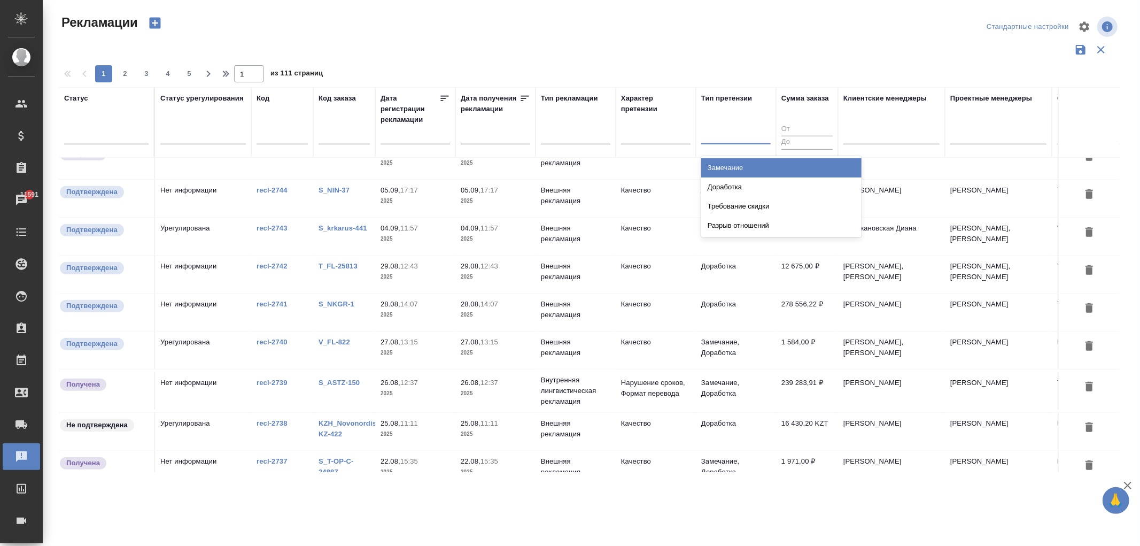
click at [741, 126] on div at bounding box center [737, 134] width 70 height 16
click at [655, 134] on div at bounding box center [656, 134] width 70 height 16
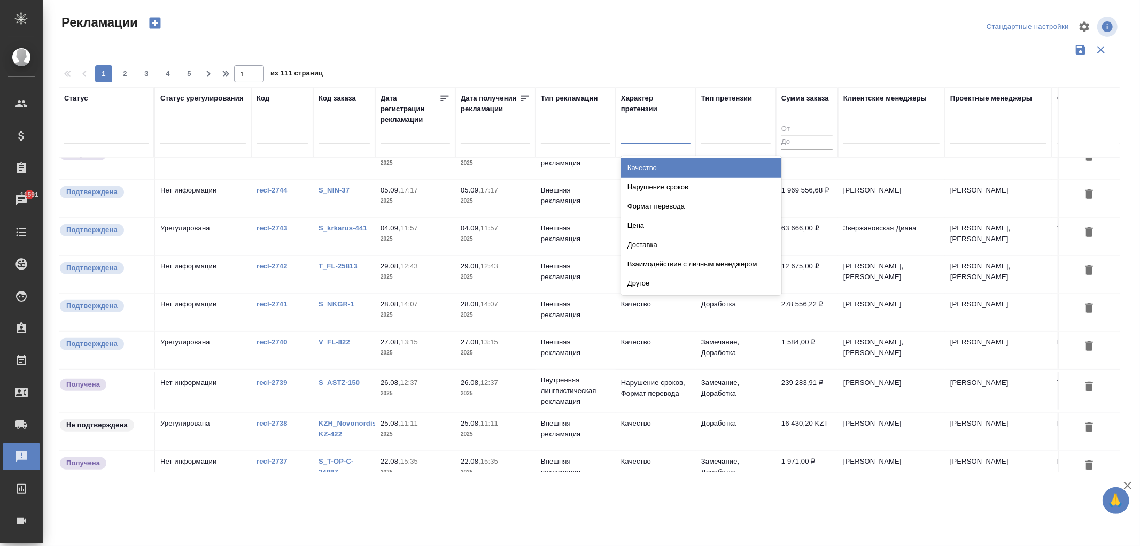
click at [665, 165] on div "Качество" at bounding box center [701, 167] width 160 height 19
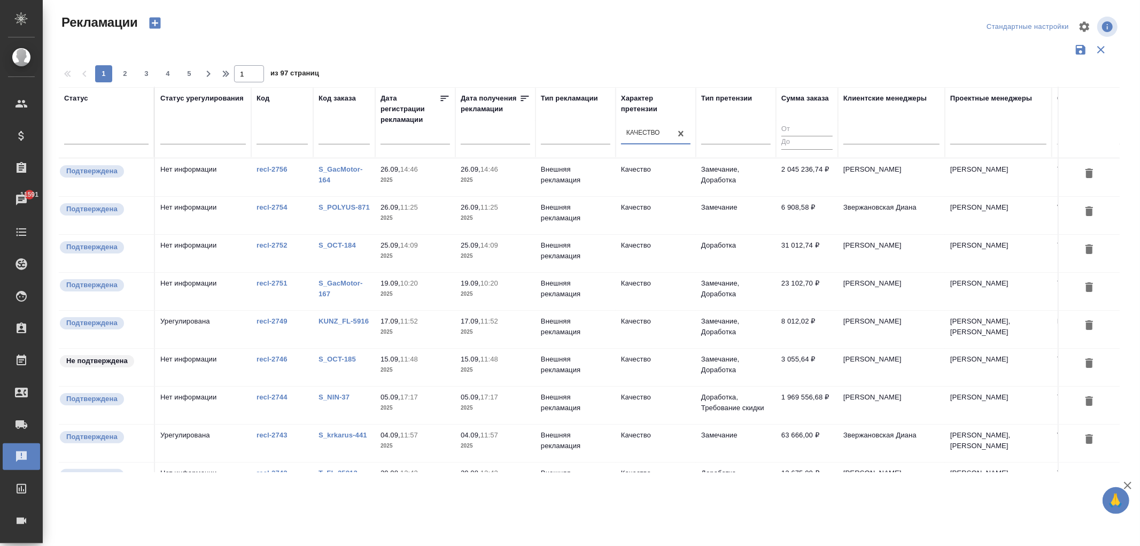
scroll to position [0, 0]
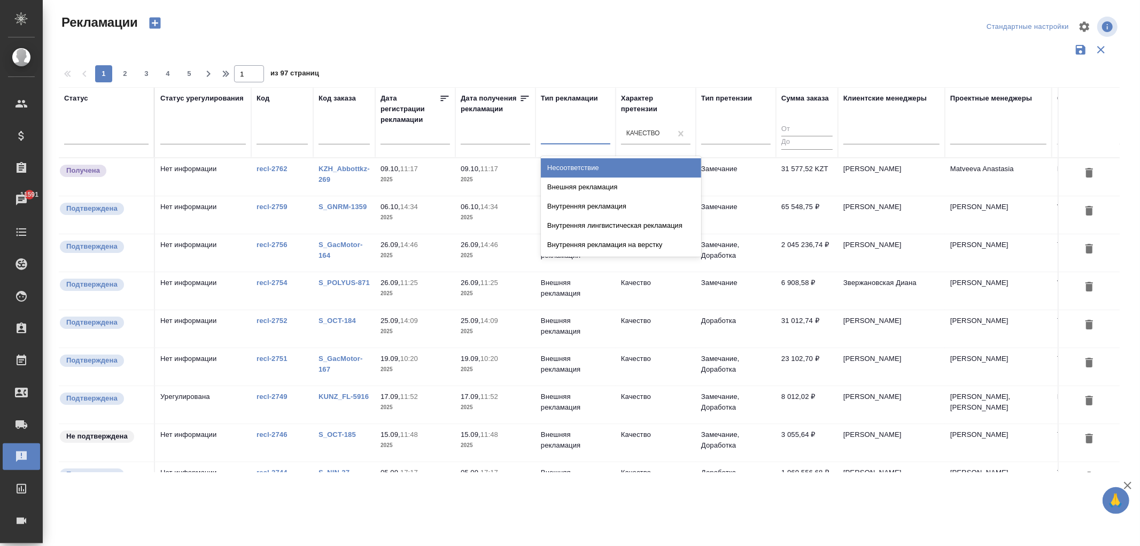
click at [564, 135] on div at bounding box center [576, 134] width 70 height 16
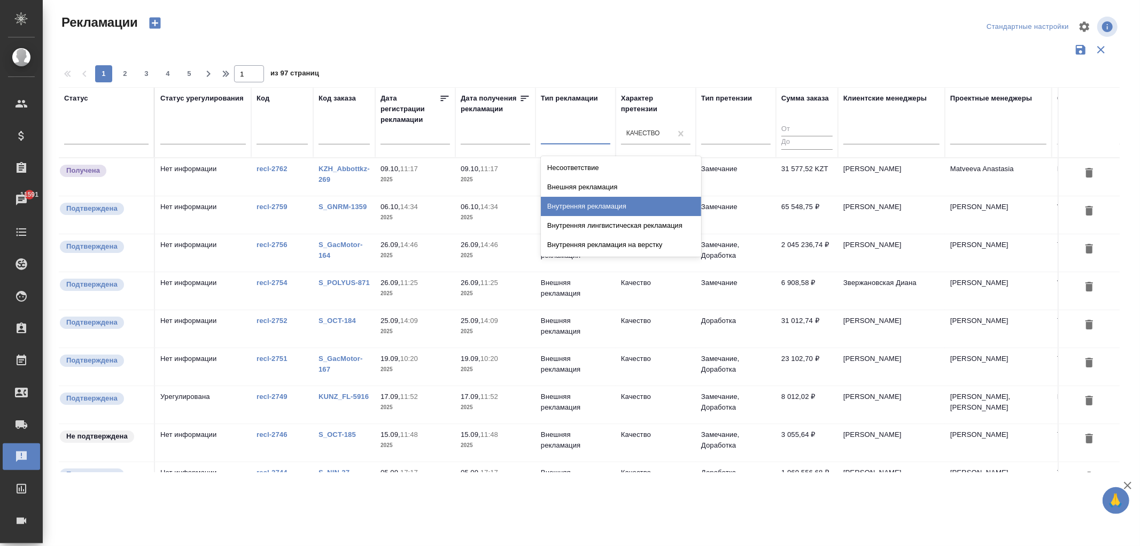
click at [574, 189] on div "Внешняя рекламация" at bounding box center [621, 187] width 160 height 19
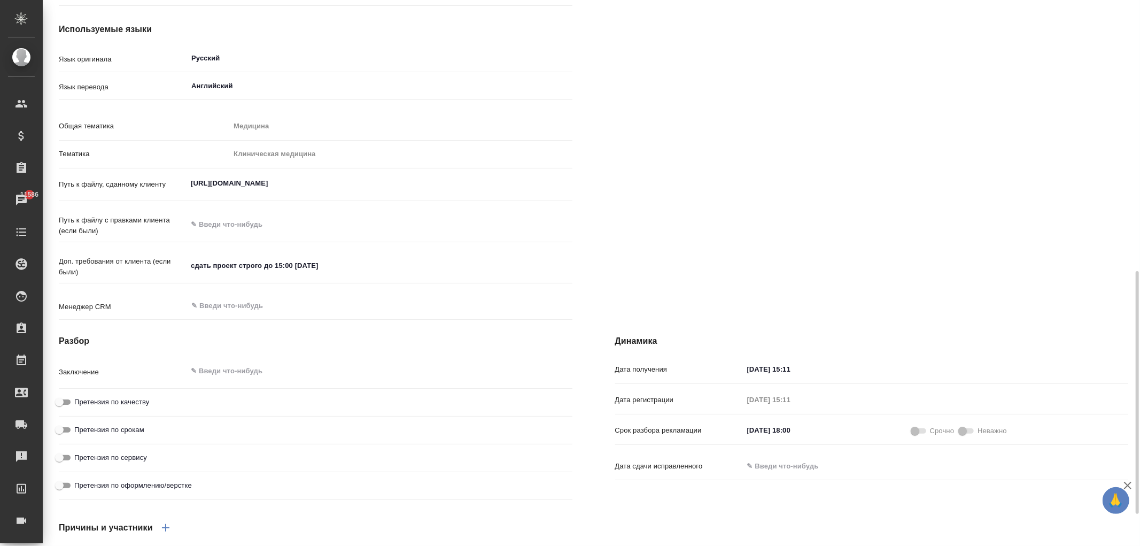
scroll to position [680, 0]
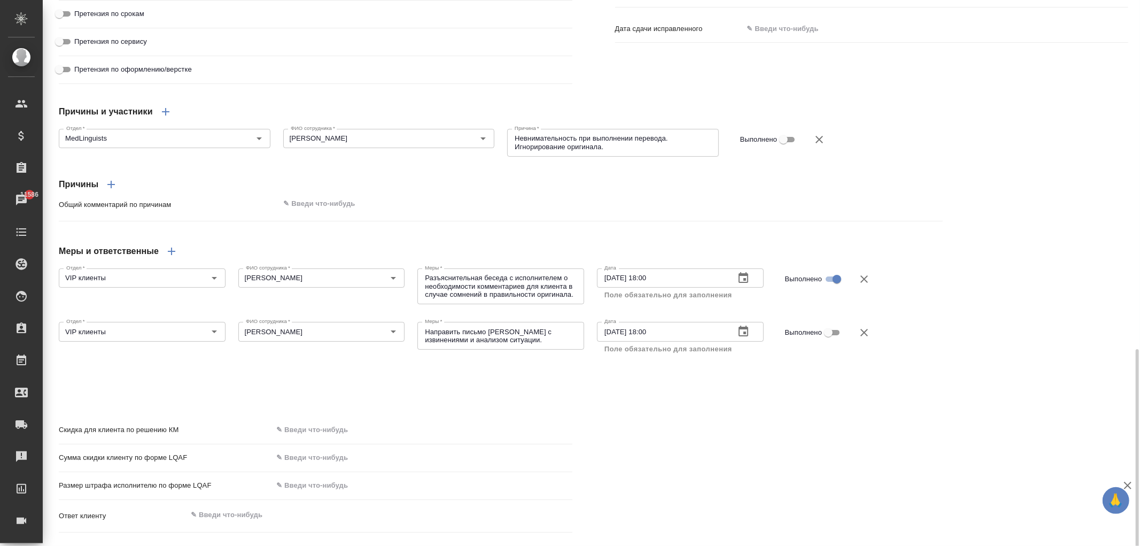
scroll to position [849, 0]
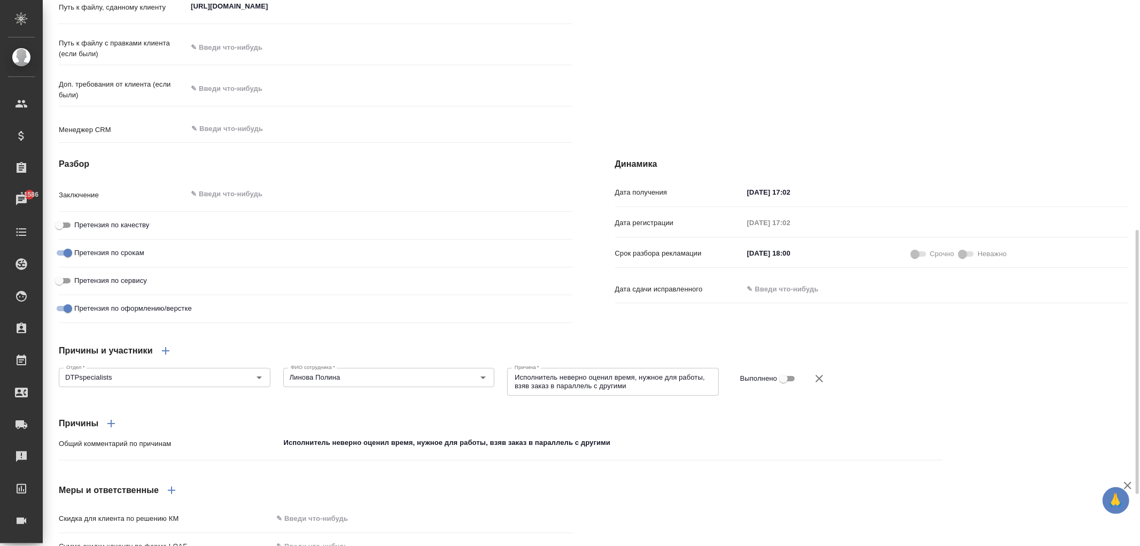
scroll to position [581, 0]
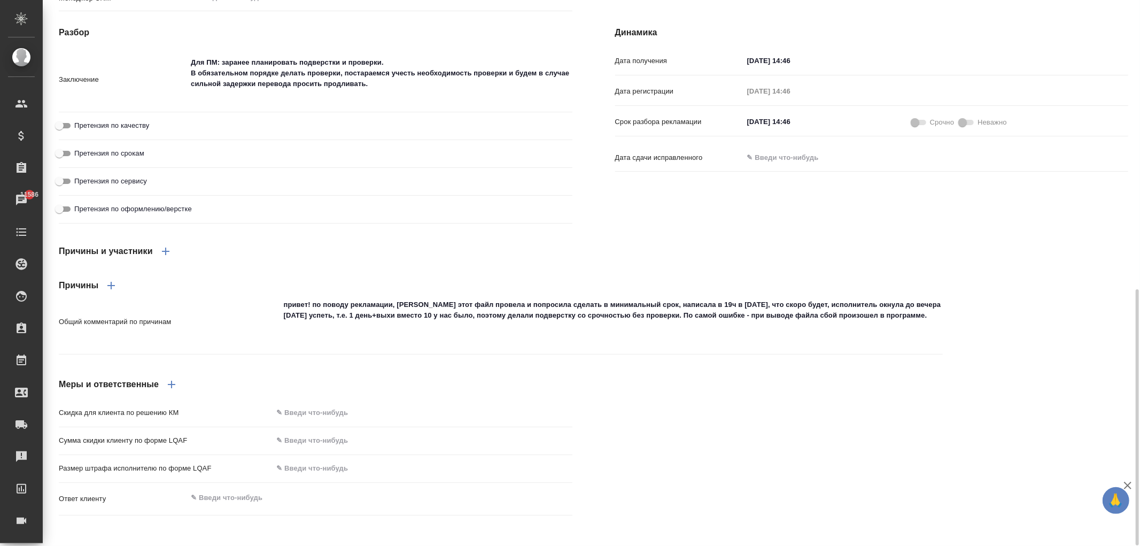
scroll to position [380, 0]
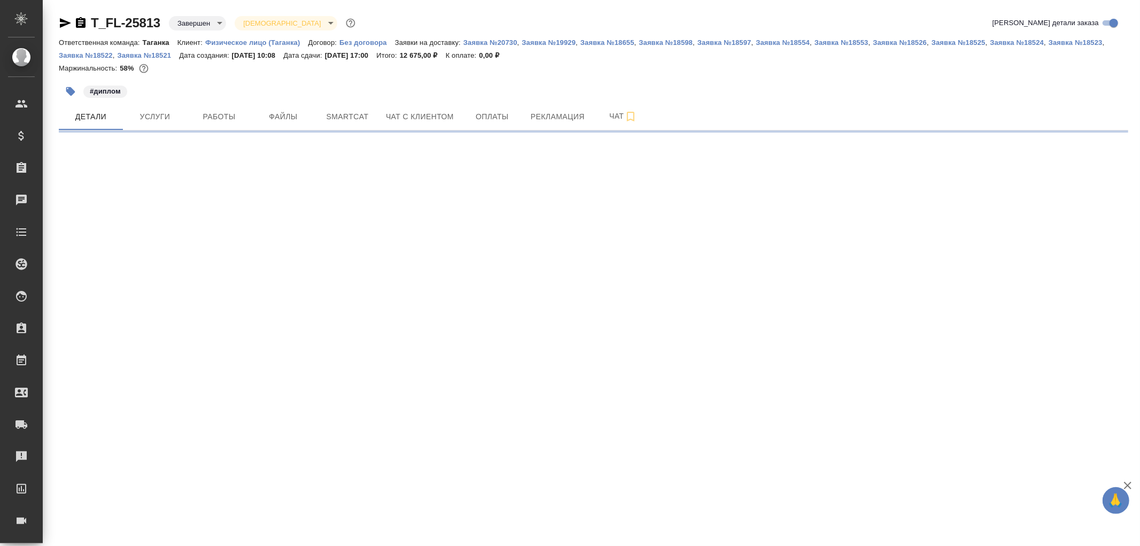
select select "RU"
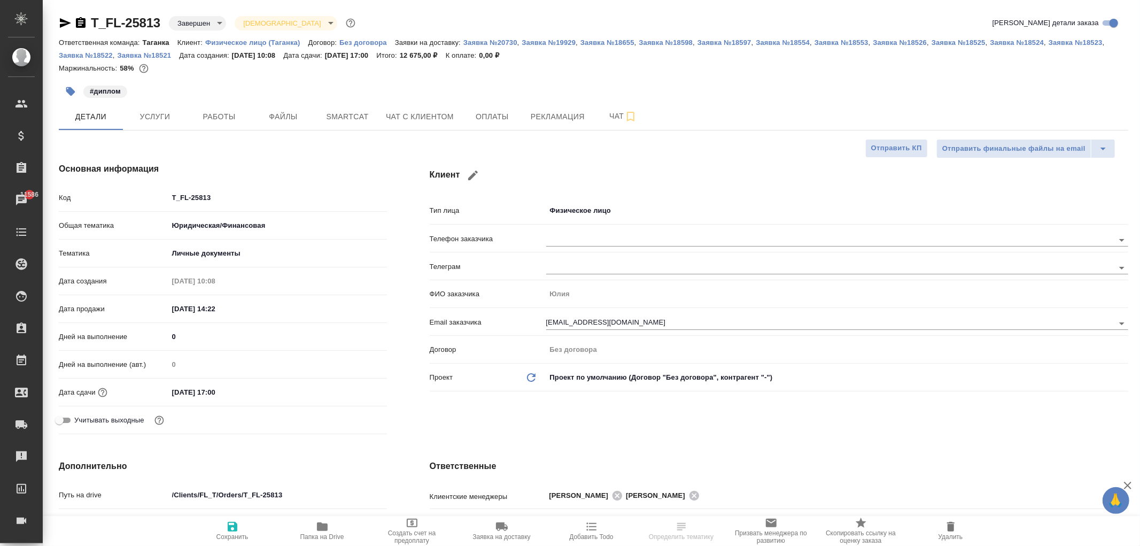
type textarea "x"
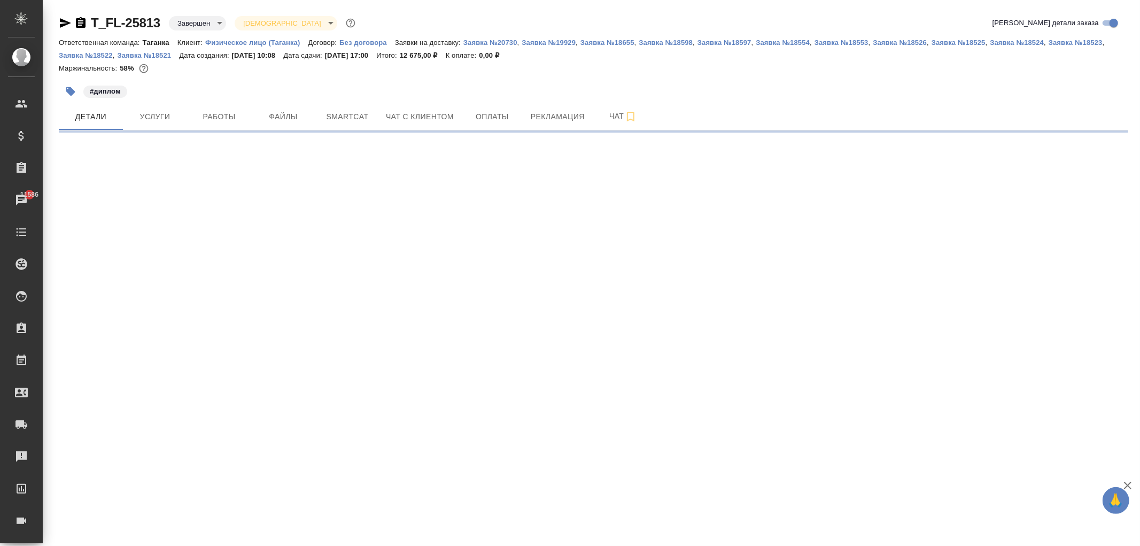
scroll to position [415, 0]
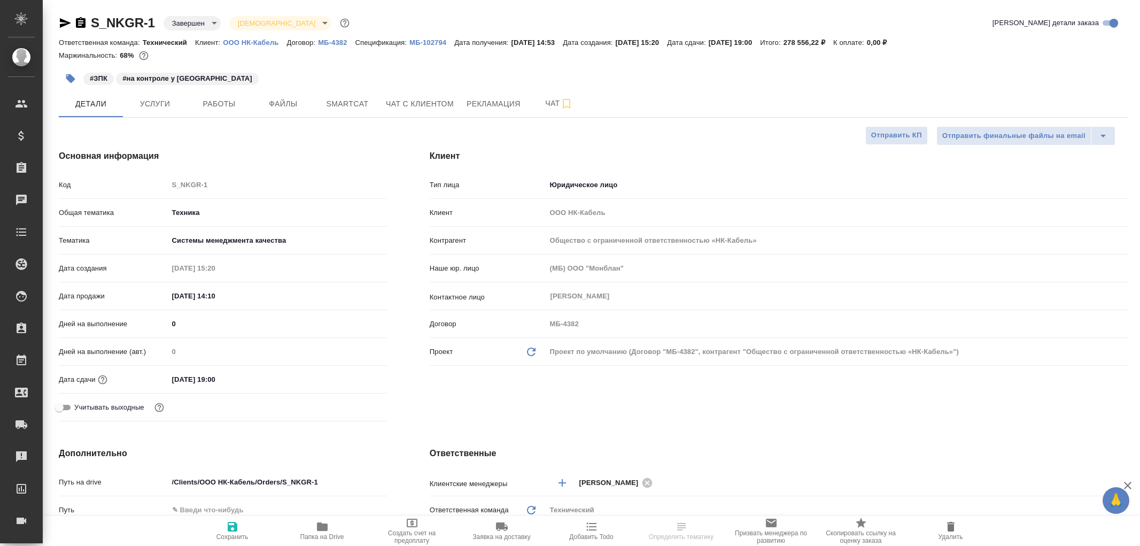
select select "RU"
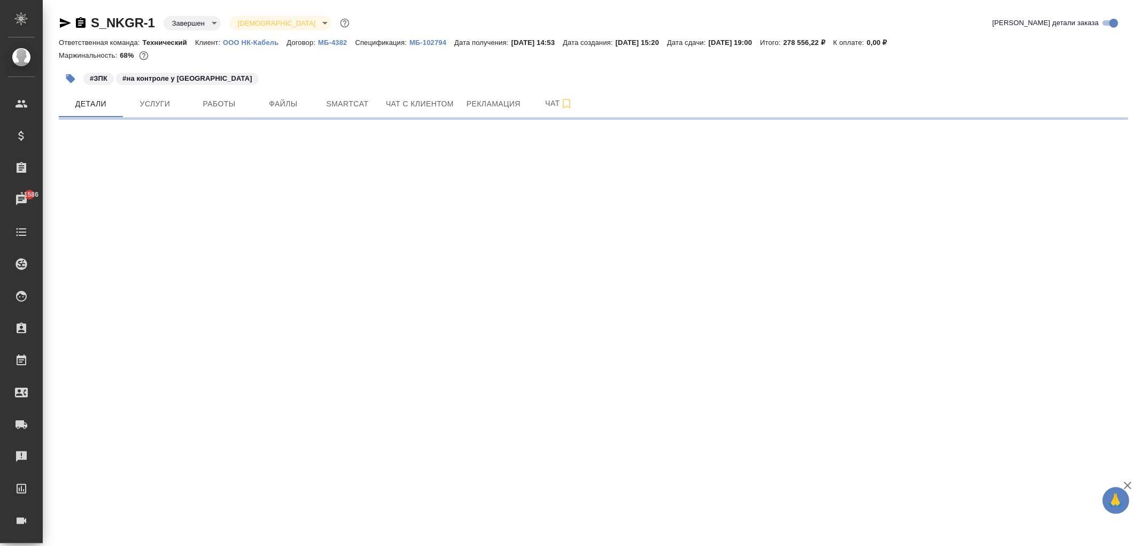
select select "RU"
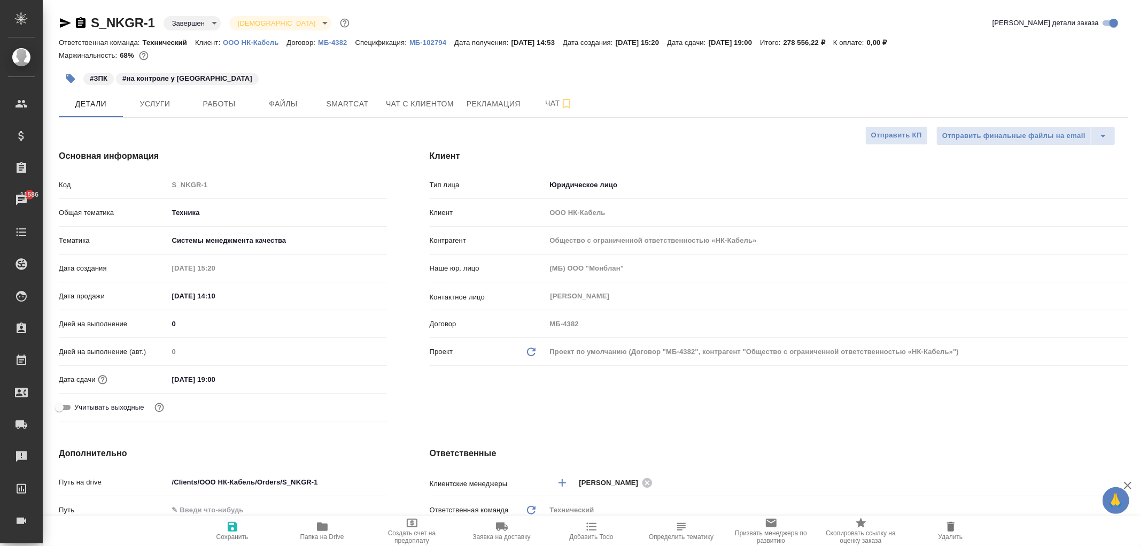
type textarea "x"
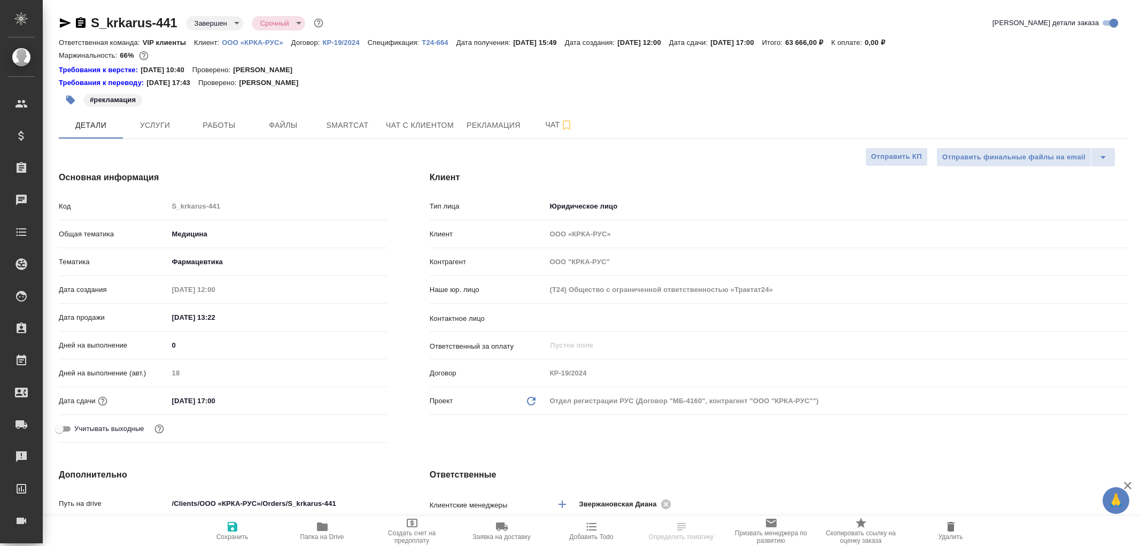
select select "RU"
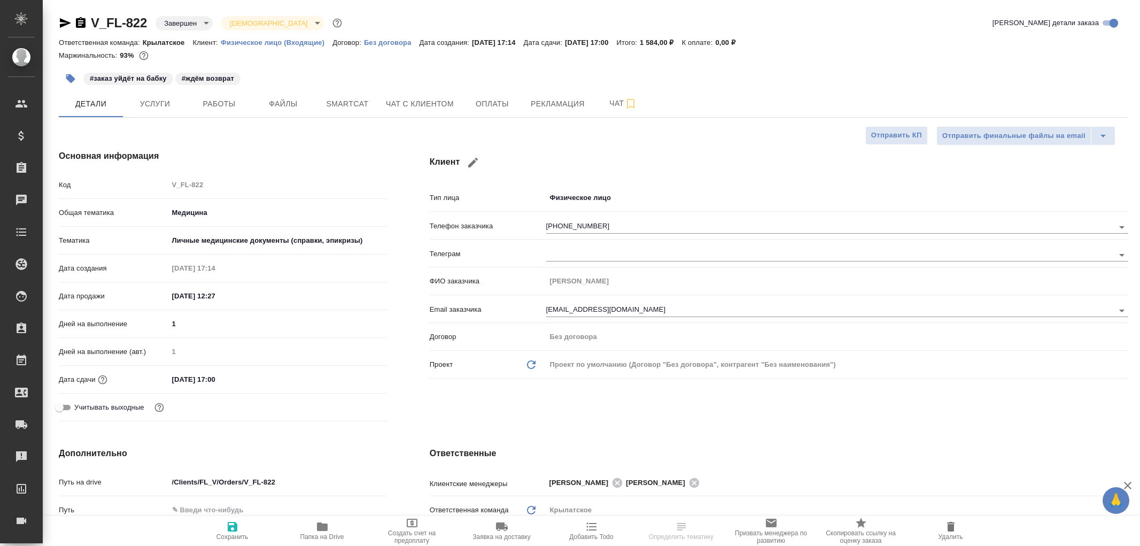
select select "RU"
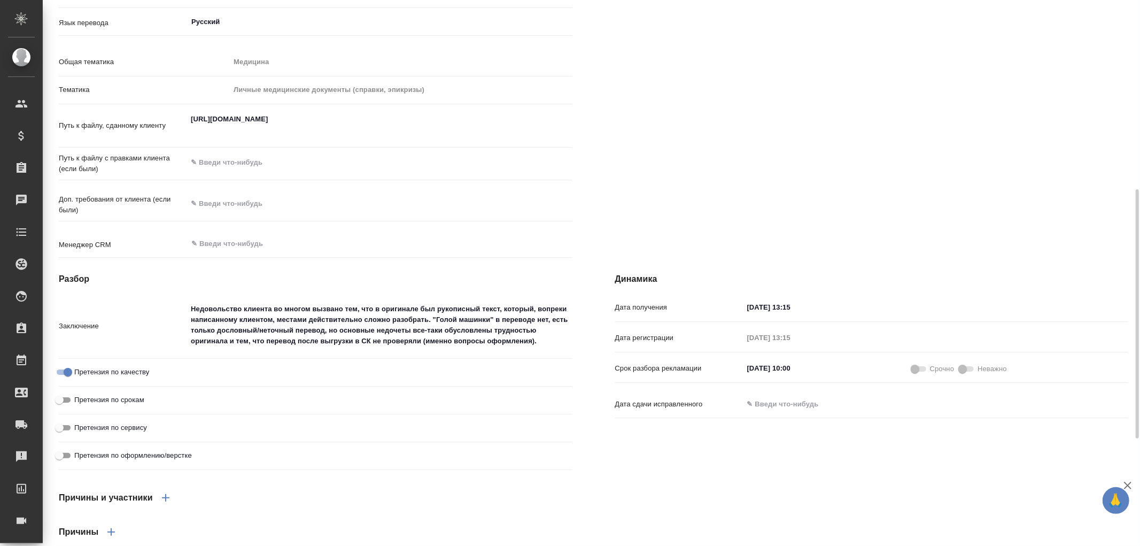
scroll to position [649, 0]
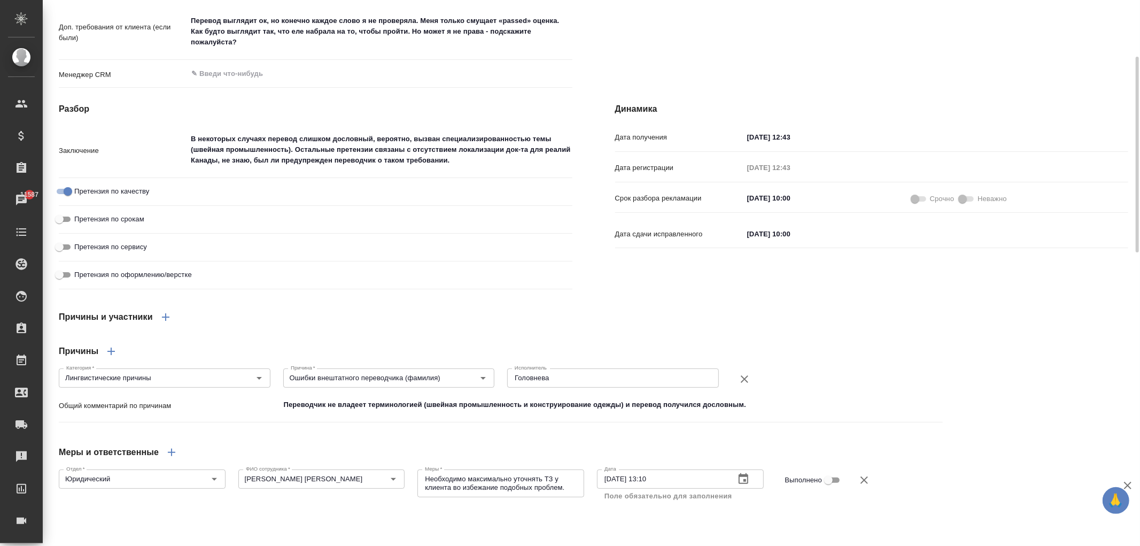
scroll to position [975, 0]
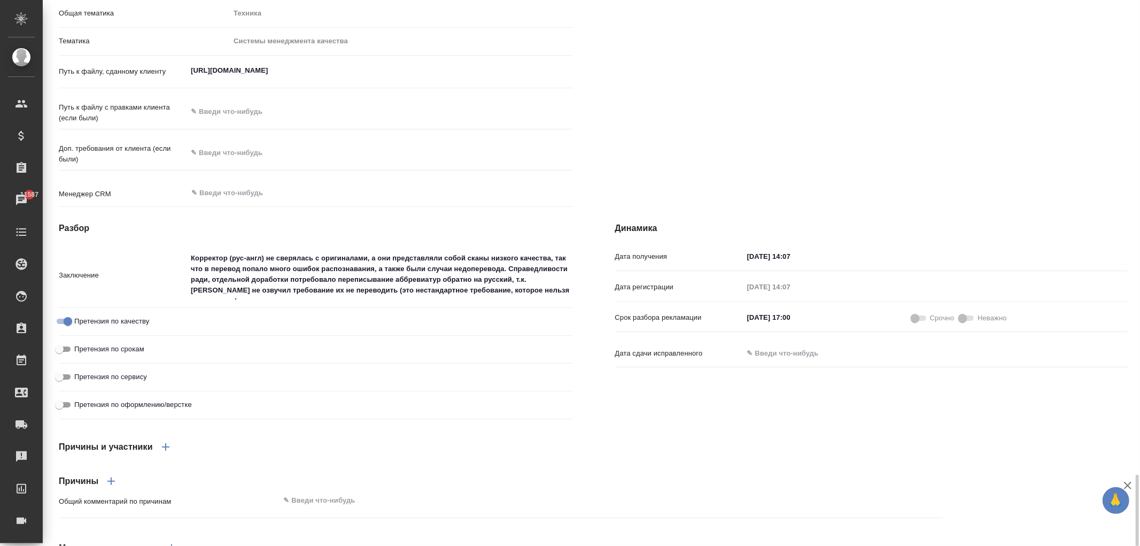
scroll to position [658, 0]
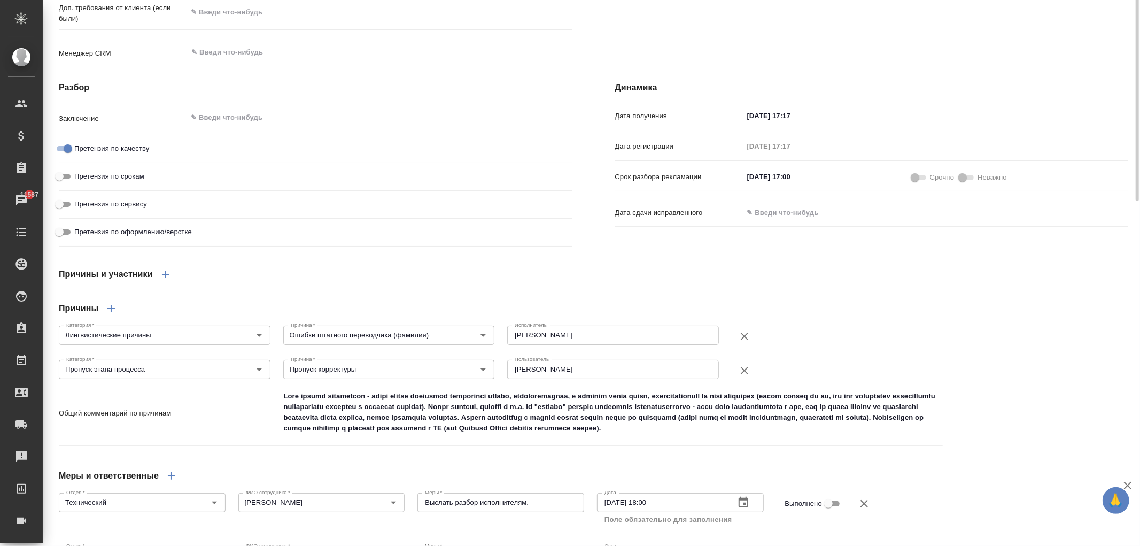
scroll to position [831, 0]
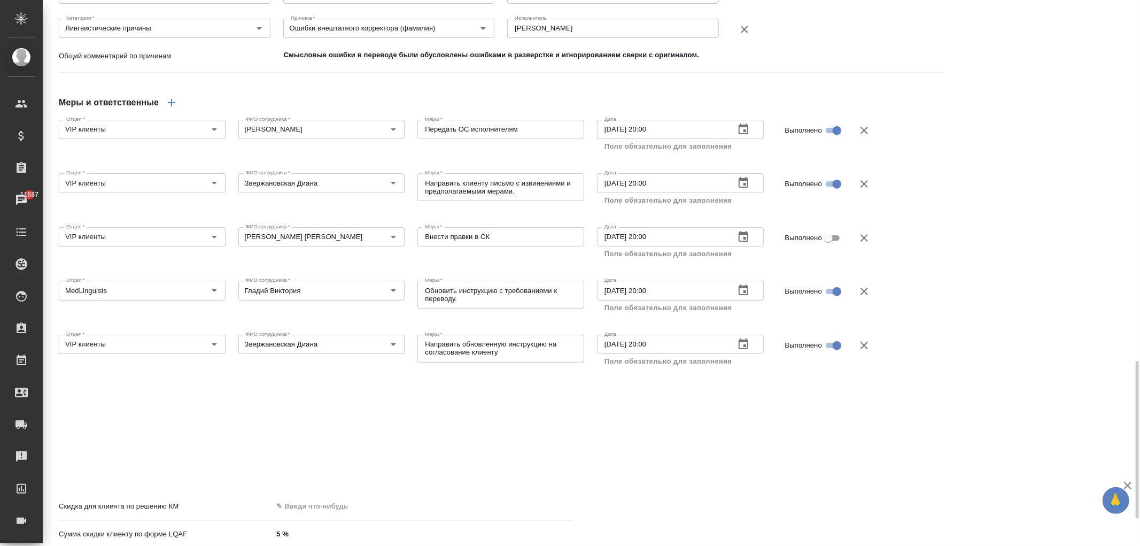
scroll to position [1341, 0]
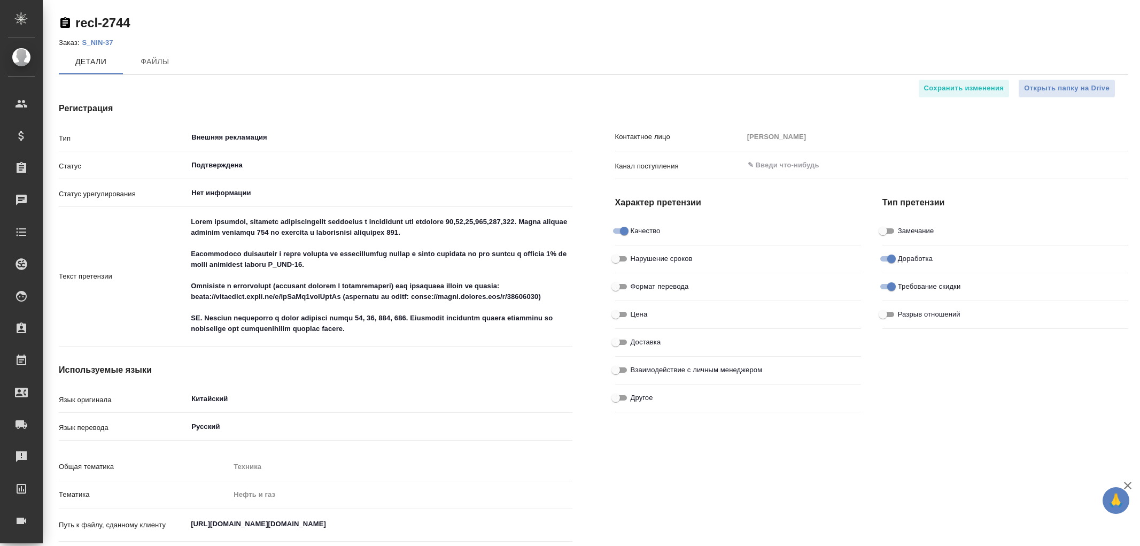
type input "[PERSON_NAME]"
